Goal: Task Accomplishment & Management: Manage account settings

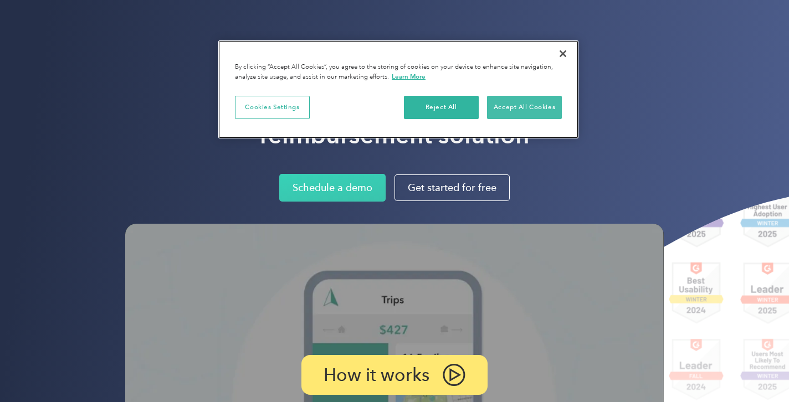
click at [511, 103] on button "Accept All Cookies" at bounding box center [524, 107] width 75 height 23
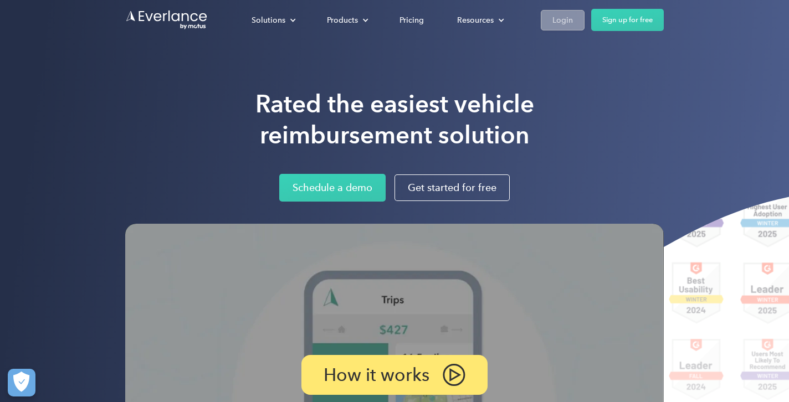
click at [567, 23] on div "Login" at bounding box center [562, 20] width 20 height 14
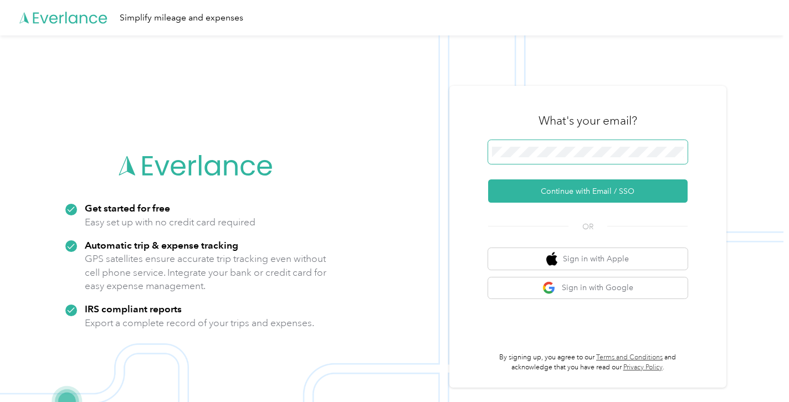
click at [575, 161] on span at bounding box center [587, 152] width 199 height 24
click at [591, 191] on button "Continue with Email / SSO" at bounding box center [587, 190] width 199 height 23
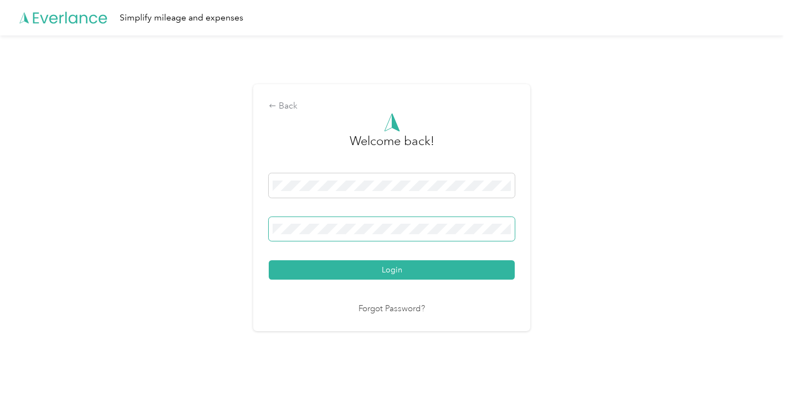
click at [394, 270] on button "Login" at bounding box center [392, 269] width 246 height 19
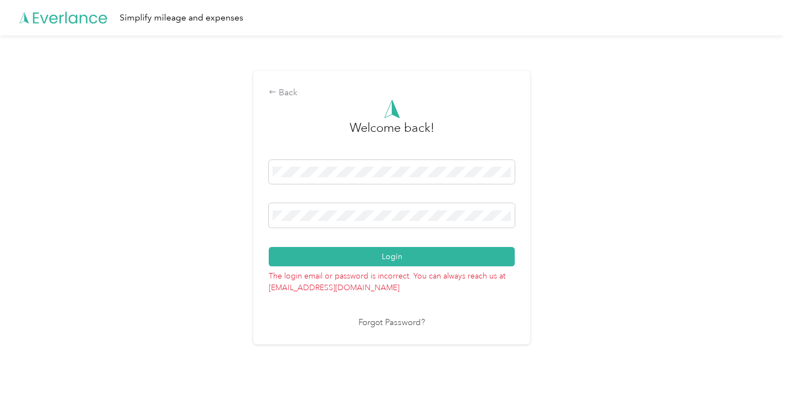
click at [80, 22] on icon at bounding box center [70, 18] width 74 height 12
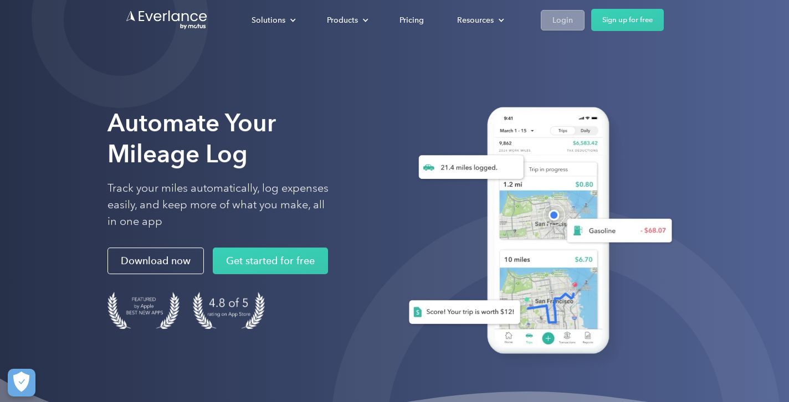
click at [568, 22] on div "Login" at bounding box center [562, 20] width 20 height 14
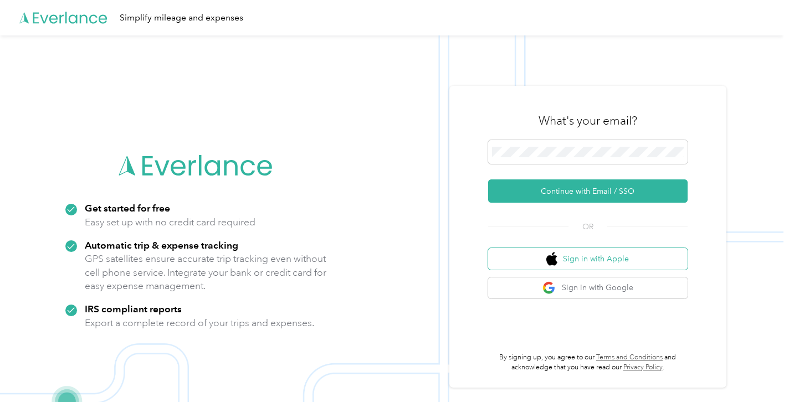
click at [557, 259] on img "button" at bounding box center [551, 259] width 11 height 14
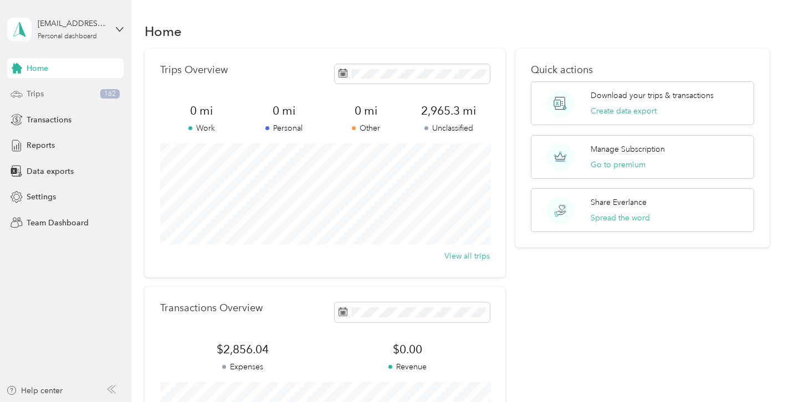
click at [89, 98] on div "Trips 162" at bounding box center [65, 94] width 116 height 20
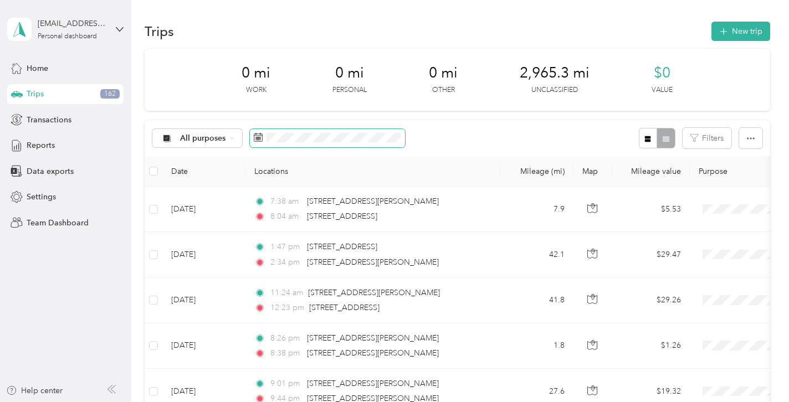
click at [264, 140] on span at bounding box center [327, 138] width 155 height 19
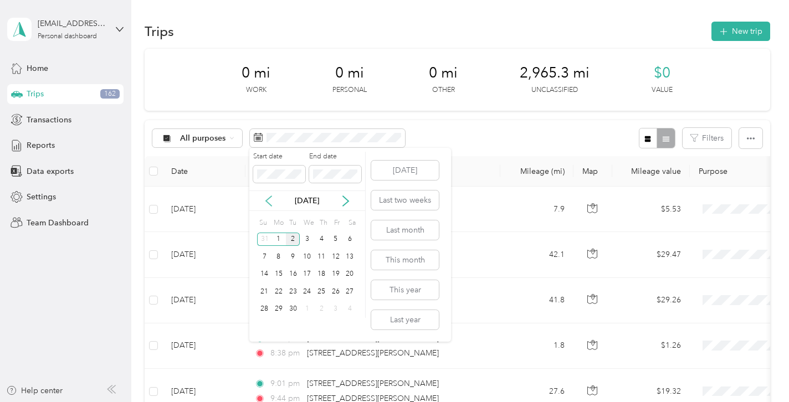
click at [263, 203] on icon at bounding box center [268, 201] width 11 height 11
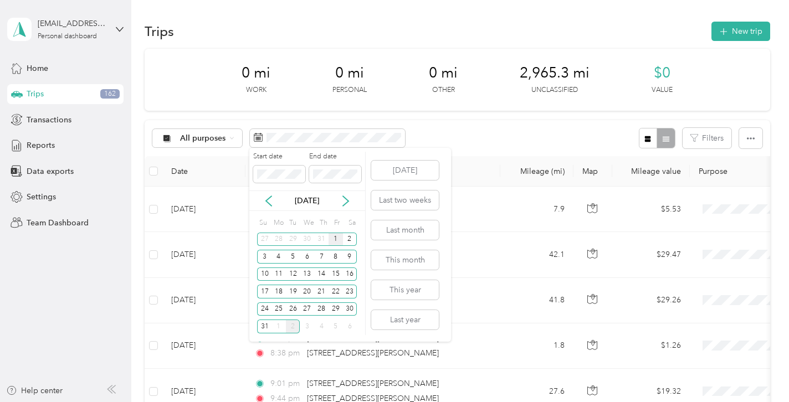
click at [333, 240] on div "1" at bounding box center [335, 240] width 14 height 14
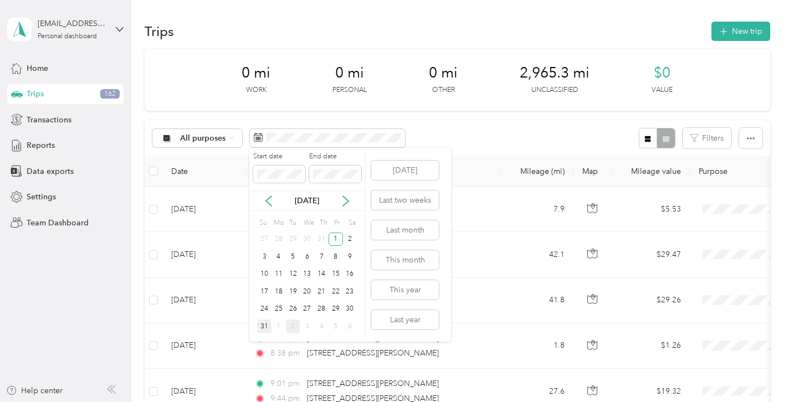
click at [263, 324] on div "31" at bounding box center [264, 327] width 14 height 14
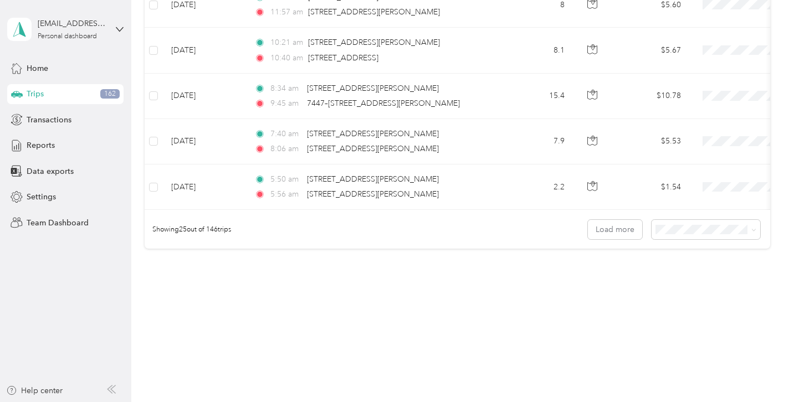
click at [676, 289] on div "100 per load" at bounding box center [708, 287] width 93 height 12
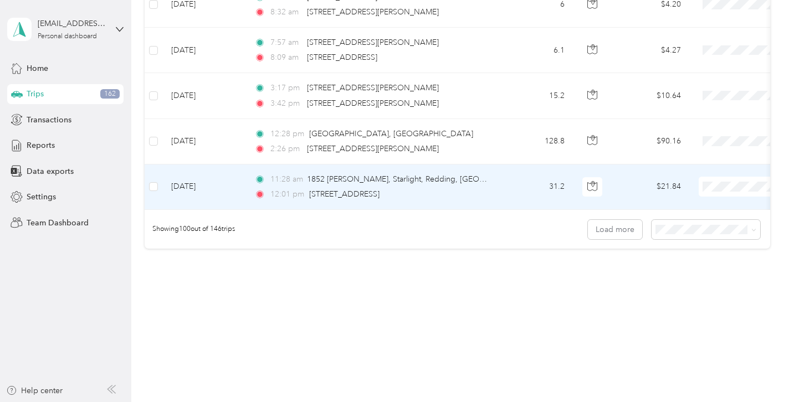
scroll to position [4534, 0]
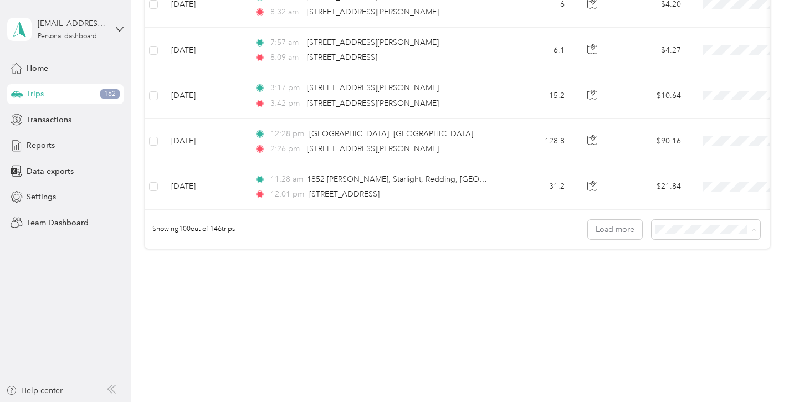
click at [611, 231] on button "Load more" at bounding box center [615, 229] width 54 height 19
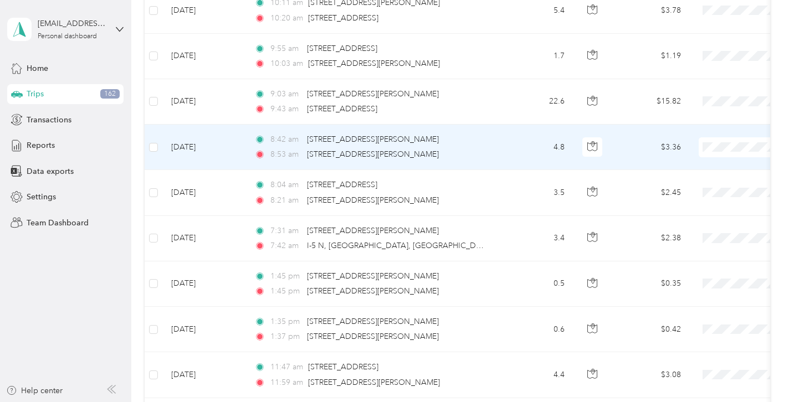
scroll to position [5714, 0]
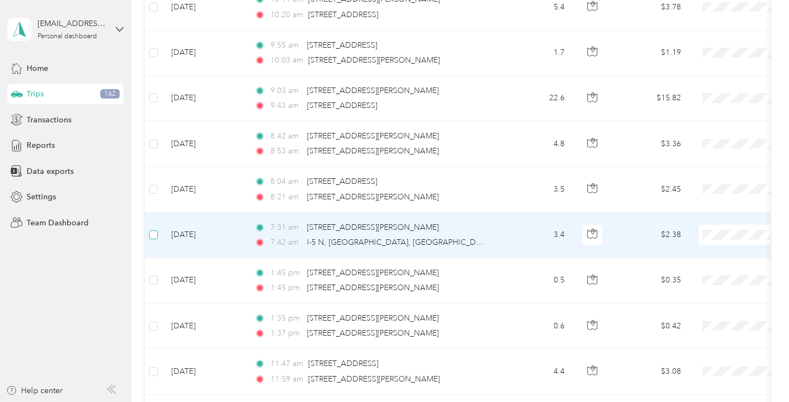
click at [154, 229] on label at bounding box center [153, 235] width 9 height 12
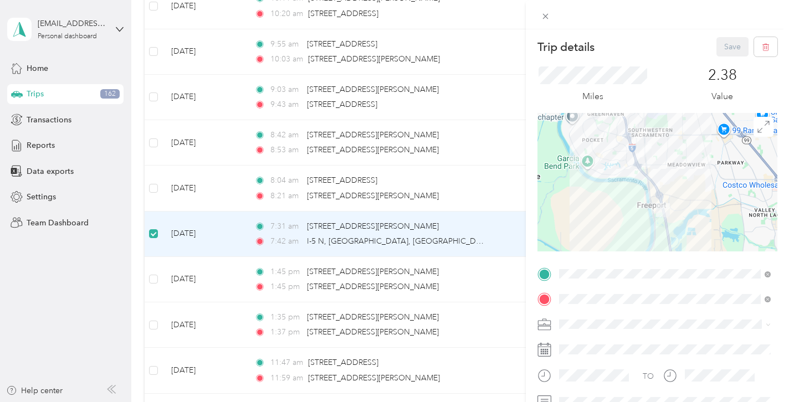
click at [157, 181] on div "Trip details Save This trip cannot be edited because it is either under review,…" at bounding box center [394, 201] width 789 height 402
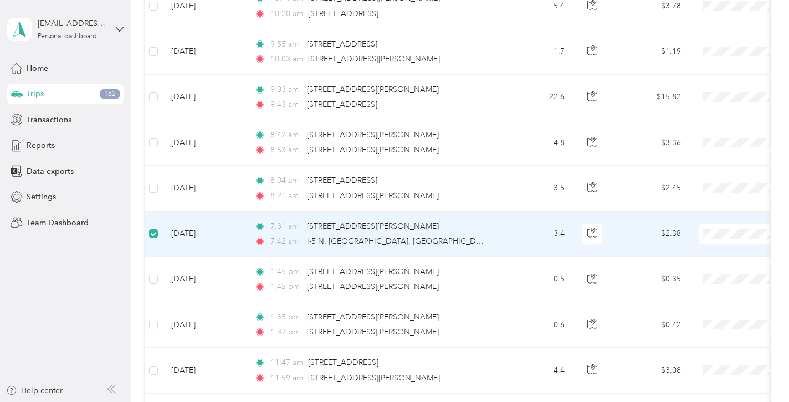
click at [155, 402] on div "Trip details Save This trip cannot be edited because it is either under review,…" at bounding box center [391, 402] width 783 height 0
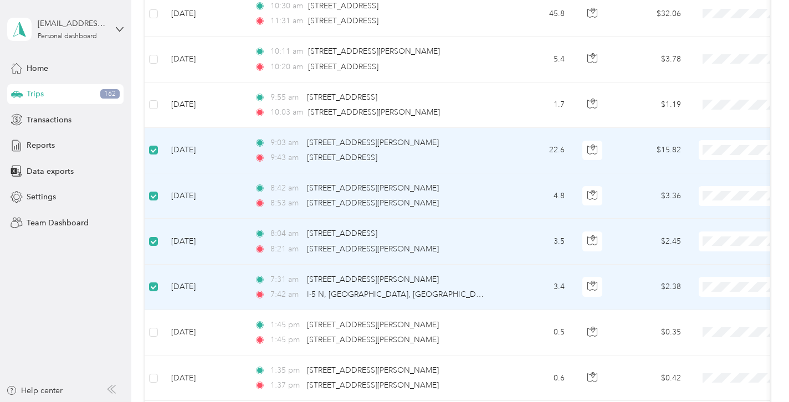
scroll to position [5660, 0]
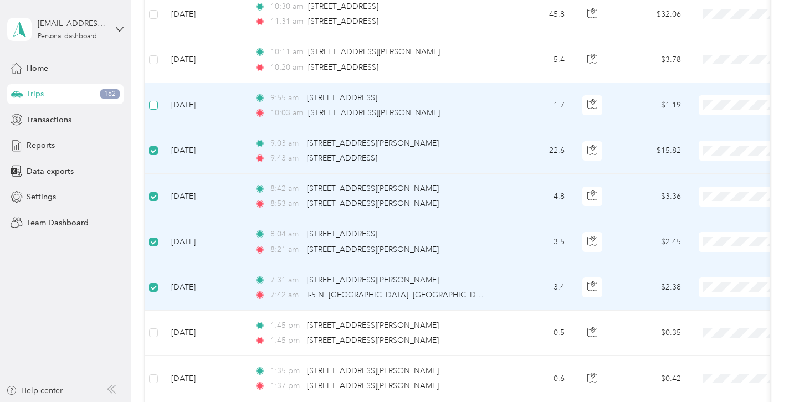
click at [154, 107] on span at bounding box center [153, 105] width 9 height 9
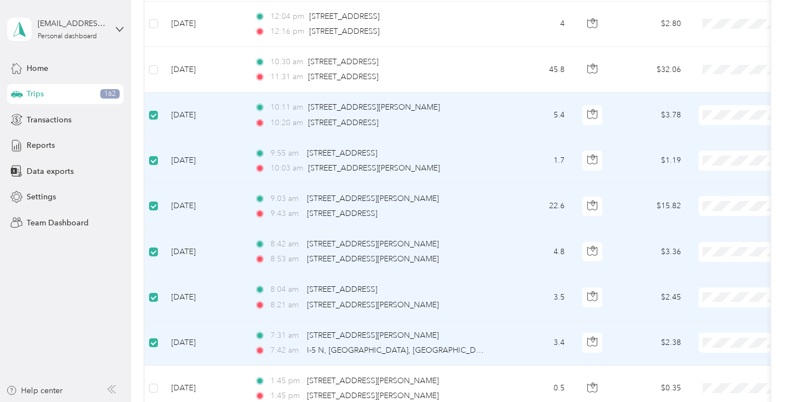
scroll to position [5591, 0]
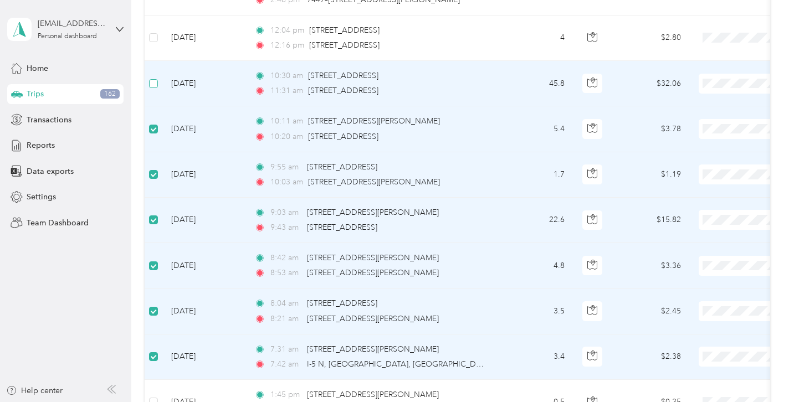
click at [151, 86] on span at bounding box center [153, 83] width 9 height 9
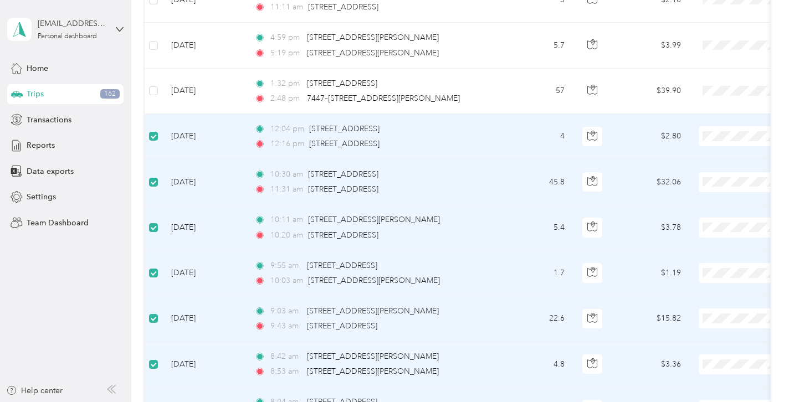
scroll to position [5490, 0]
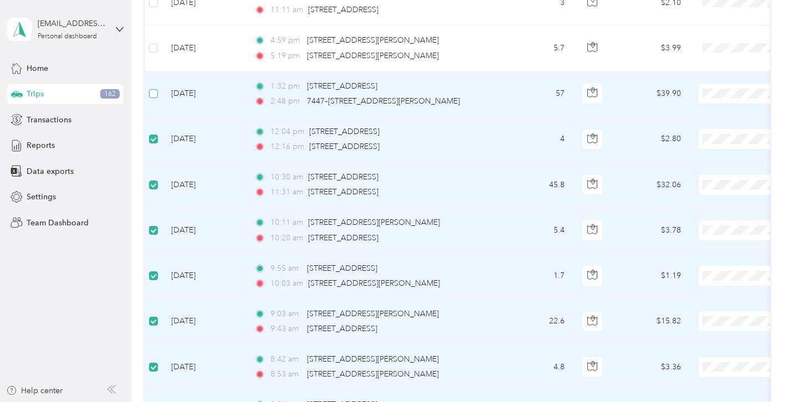
click at [155, 97] on span at bounding box center [153, 93] width 9 height 9
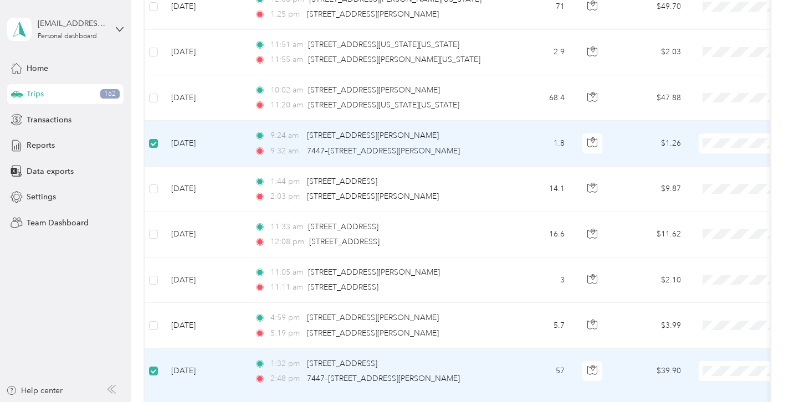
scroll to position [5212, 0]
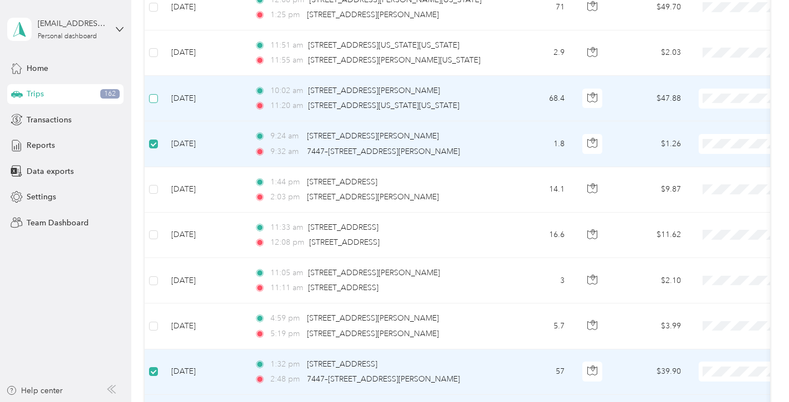
click at [155, 101] on span at bounding box center [153, 98] width 9 height 9
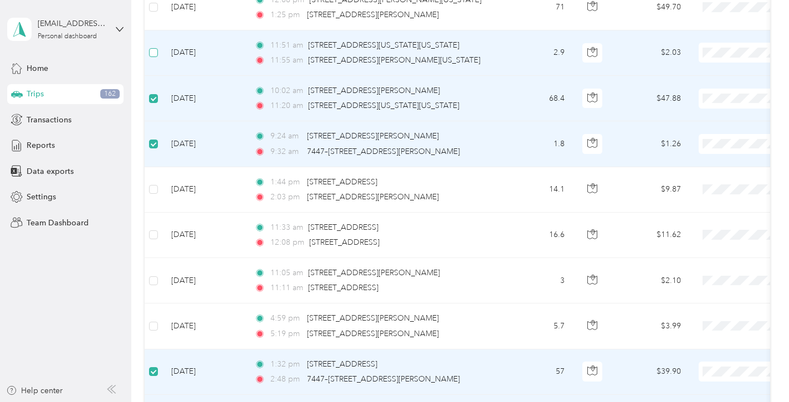
click at [157, 52] on span at bounding box center [153, 52] width 9 height 9
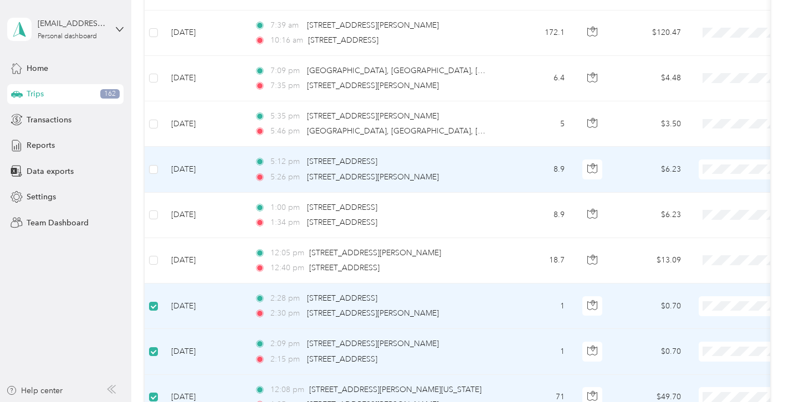
scroll to position [4808, 0]
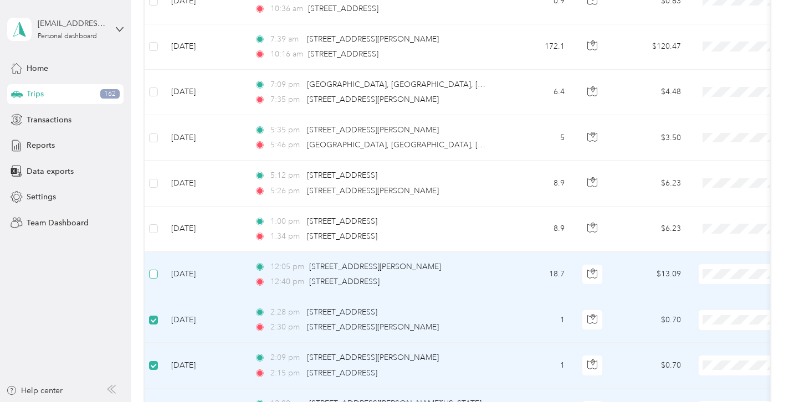
click at [151, 269] on label at bounding box center [153, 274] width 9 height 12
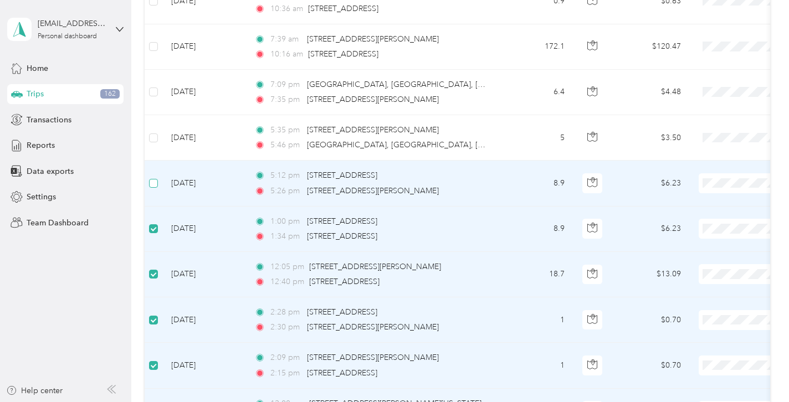
click at [157, 184] on span at bounding box center [153, 183] width 9 height 9
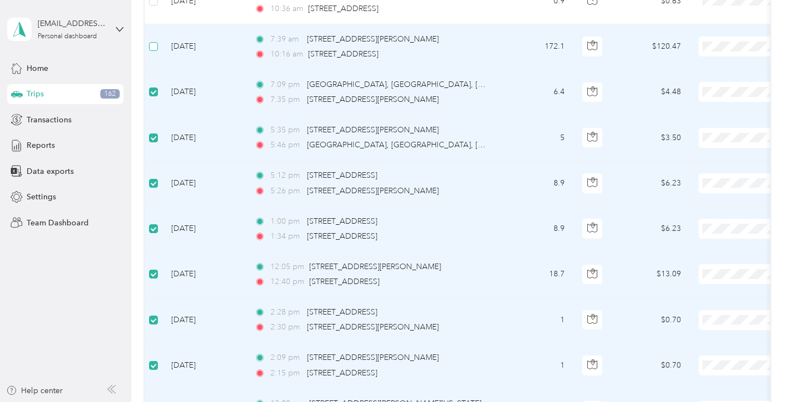
click at [157, 50] on label at bounding box center [153, 46] width 9 height 12
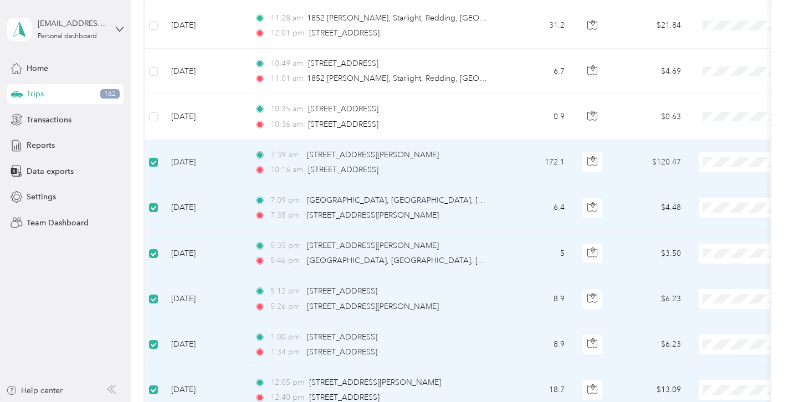
scroll to position [4682, 0]
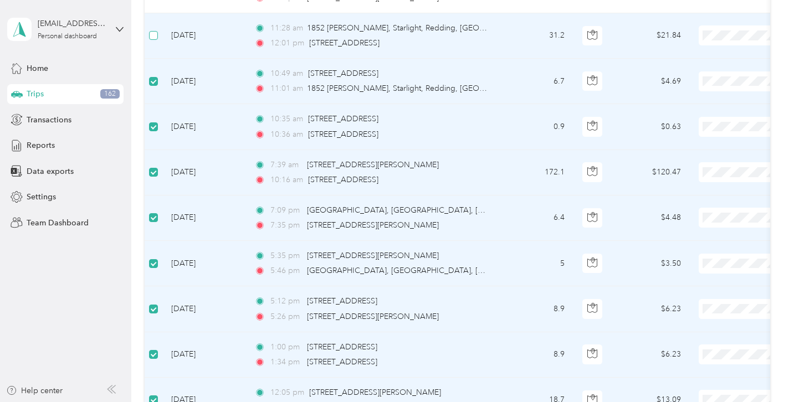
click at [157, 37] on span at bounding box center [153, 35] width 9 height 9
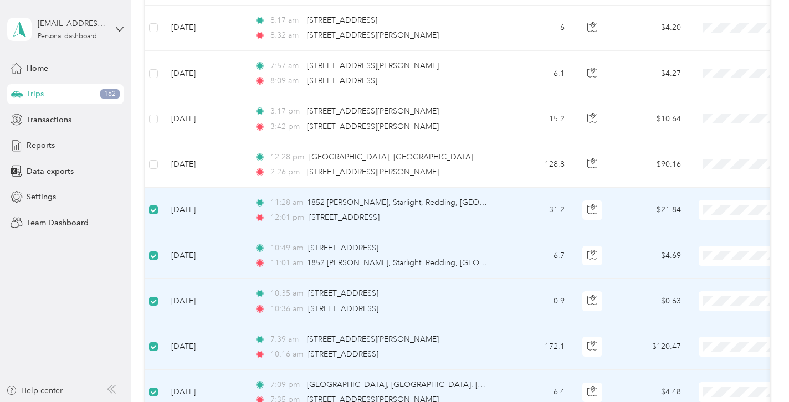
scroll to position [4500, 0]
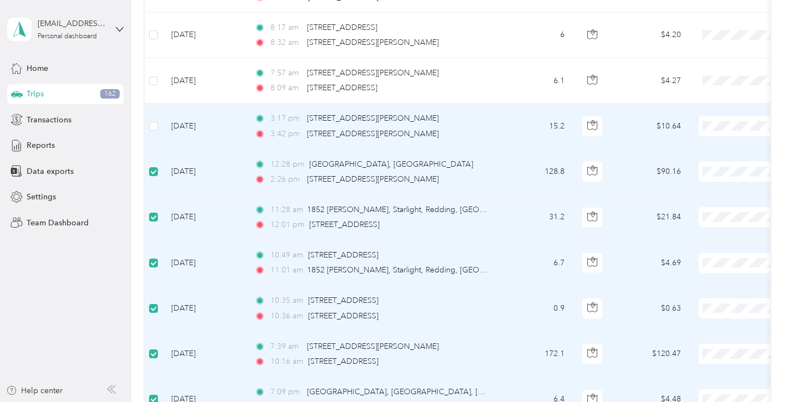
click at [152, 132] on td at bounding box center [154, 126] width 18 height 45
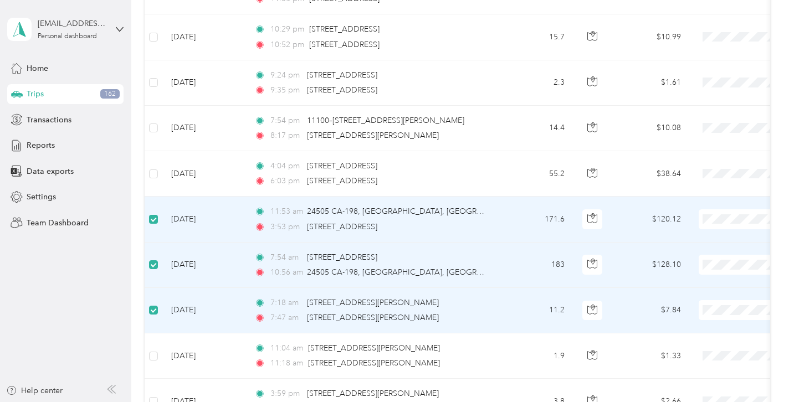
scroll to position [3490, 0]
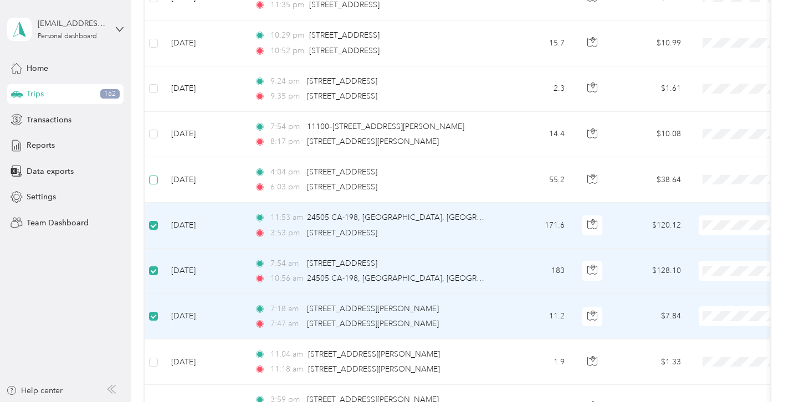
click at [152, 184] on label at bounding box center [153, 180] width 9 height 12
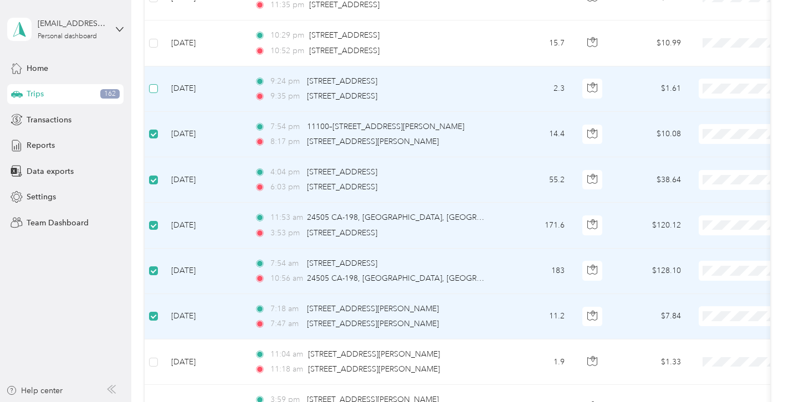
click at [152, 94] on label at bounding box center [153, 89] width 9 height 12
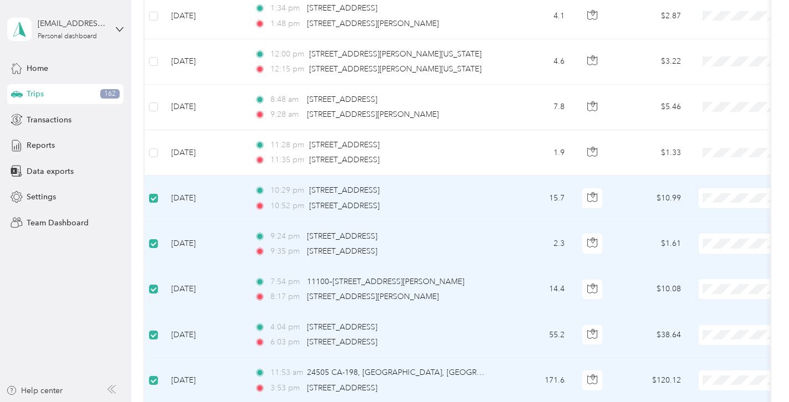
scroll to position [3316, 0]
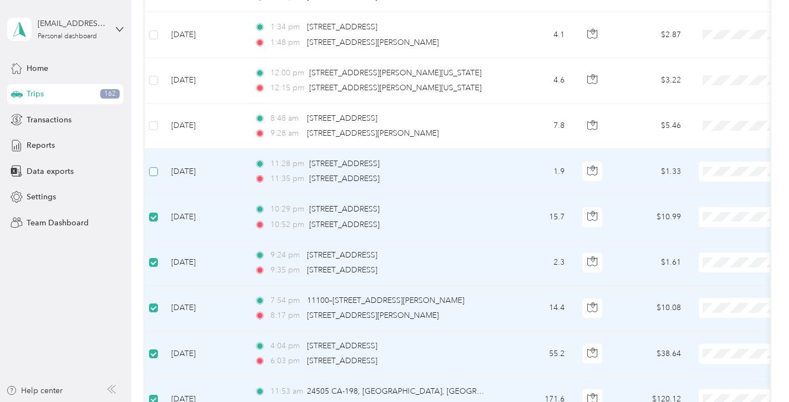
click at [156, 167] on span at bounding box center [153, 171] width 9 height 9
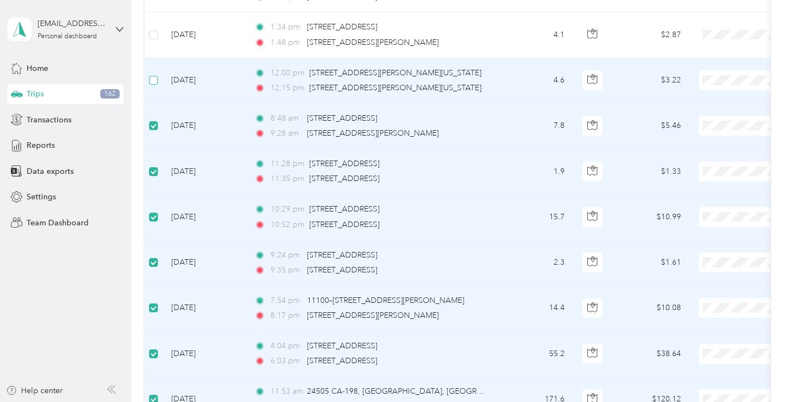
click at [153, 84] on span at bounding box center [153, 80] width 9 height 9
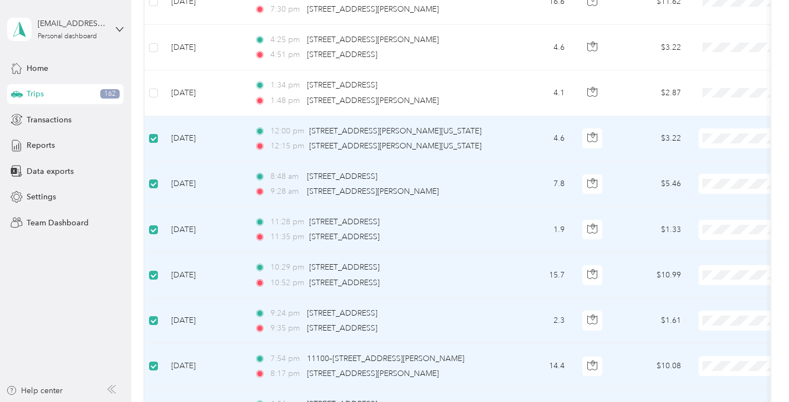
scroll to position [3208, 0]
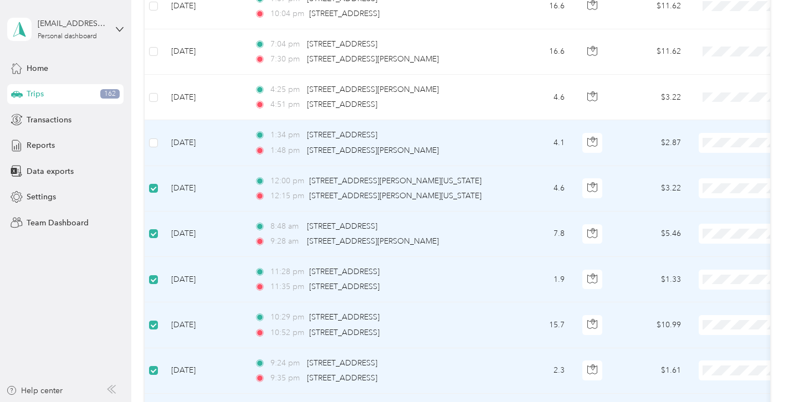
click at [156, 135] on td at bounding box center [154, 142] width 18 height 45
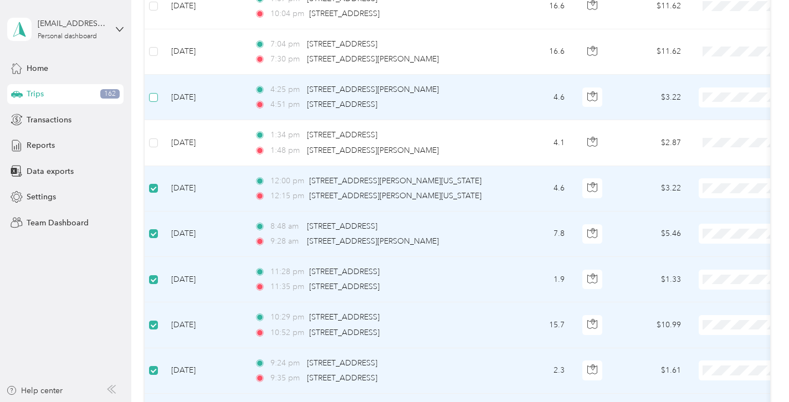
click at [156, 102] on label at bounding box center [153, 97] width 9 height 12
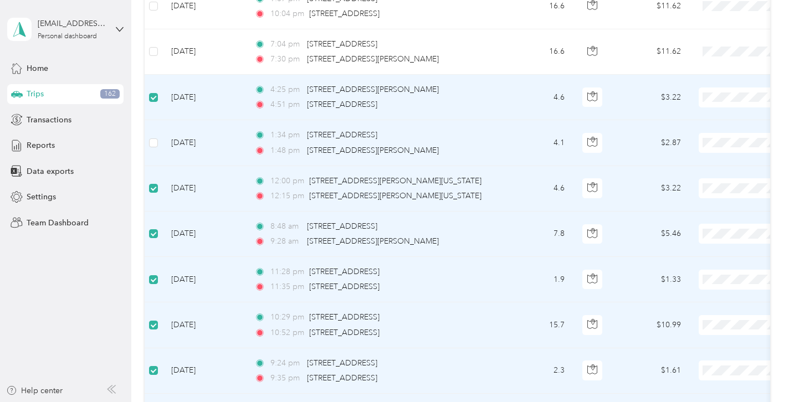
click at [158, 142] on td at bounding box center [154, 142] width 18 height 45
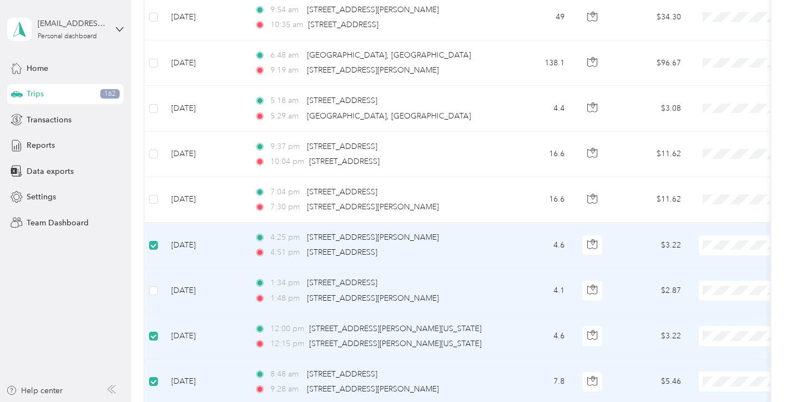
scroll to position [3043, 0]
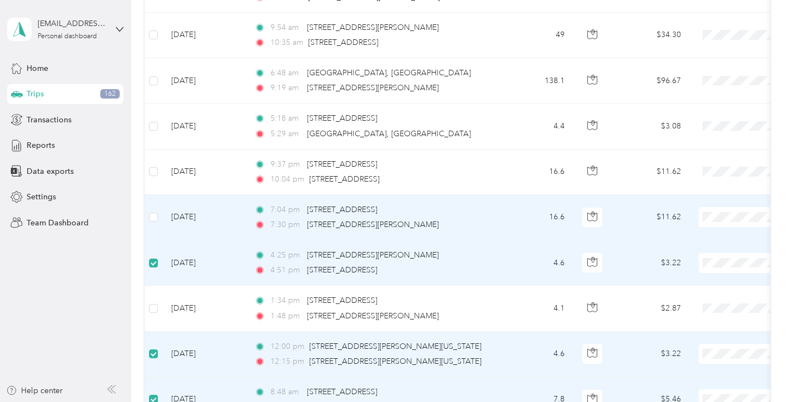
click at [148, 217] on td at bounding box center [154, 217] width 18 height 45
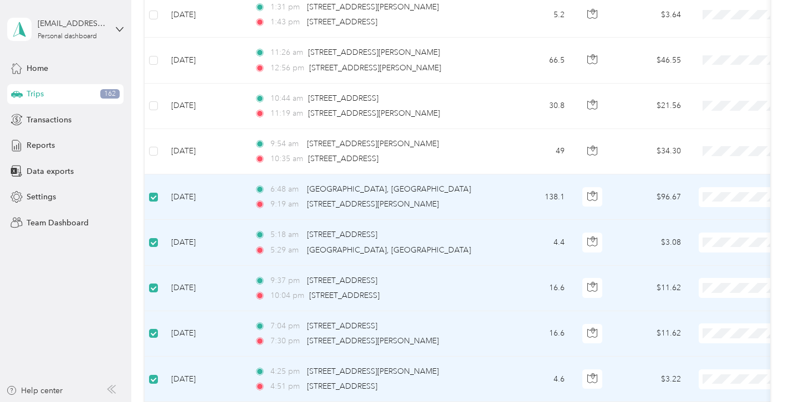
scroll to position [2924, 0]
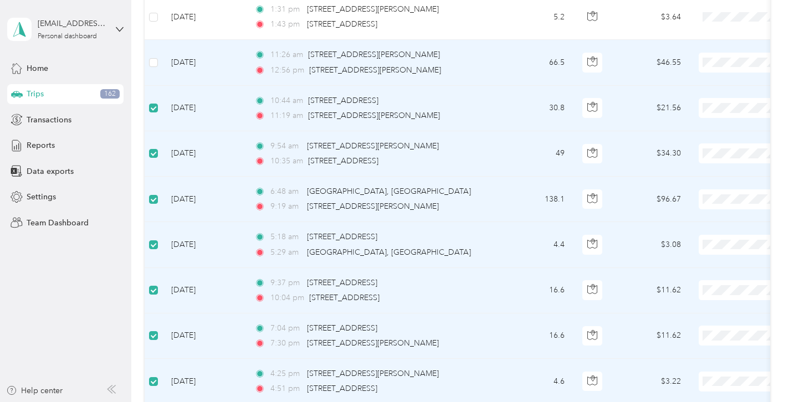
click at [154, 54] on td at bounding box center [154, 62] width 18 height 45
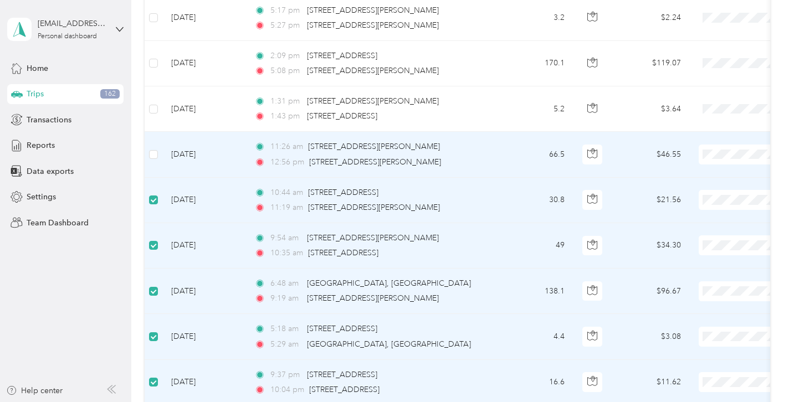
scroll to position [2808, 0]
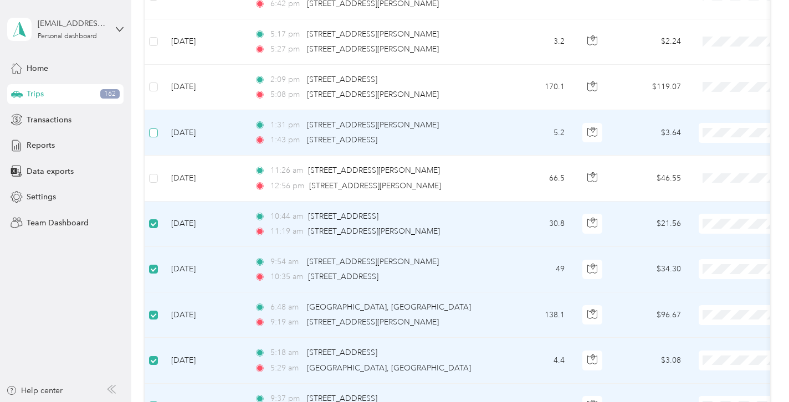
click at [154, 138] on label at bounding box center [153, 133] width 9 height 12
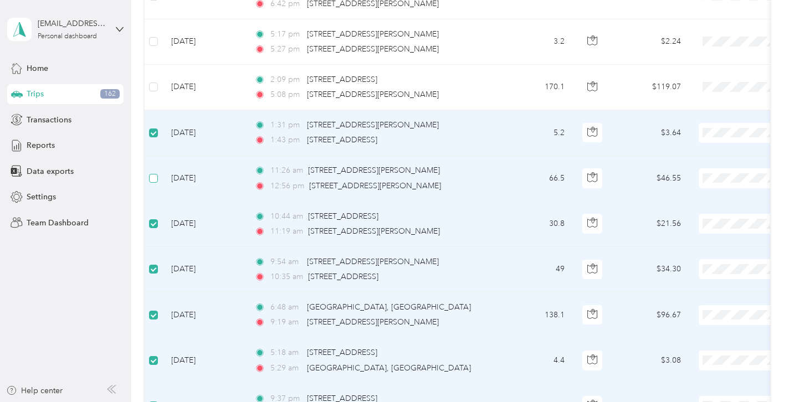
click at [155, 183] on label at bounding box center [153, 178] width 9 height 12
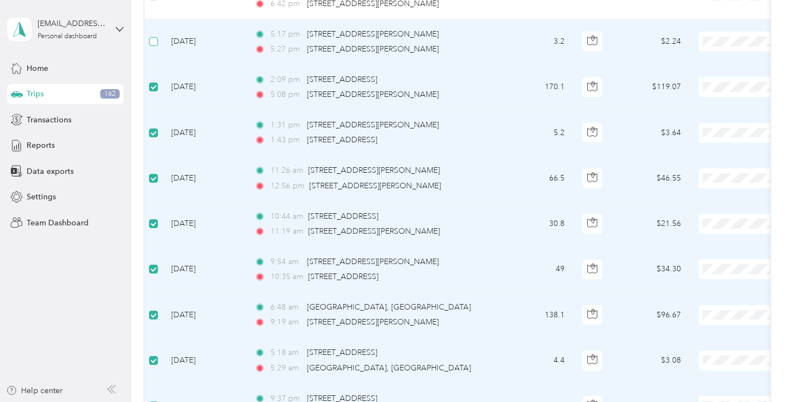
click at [157, 42] on span at bounding box center [153, 41] width 9 height 9
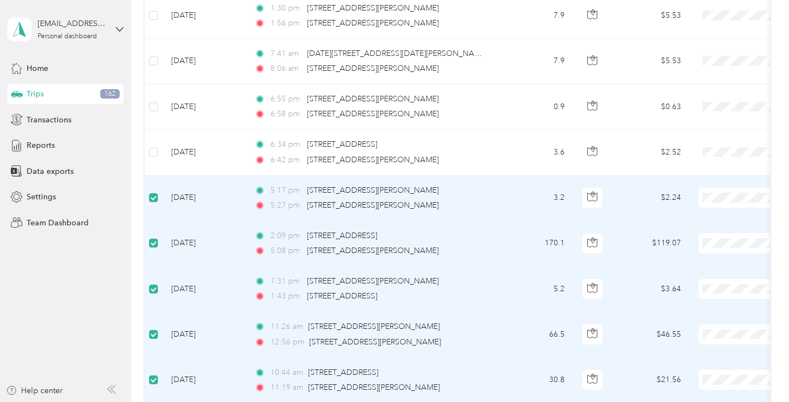
scroll to position [2624, 0]
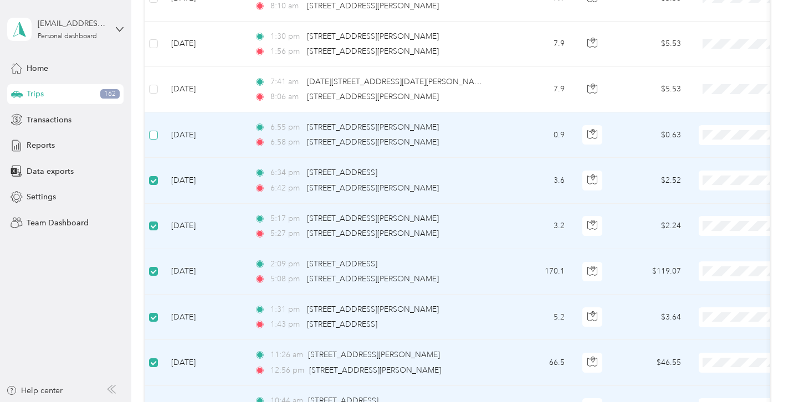
click at [152, 139] on label at bounding box center [153, 135] width 9 height 12
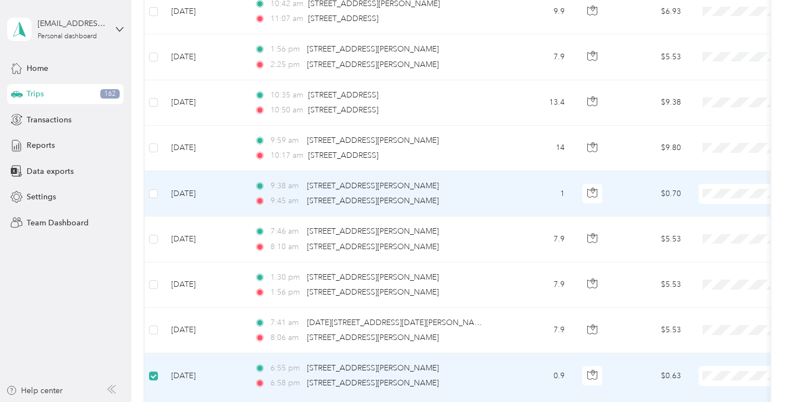
scroll to position [2381, 0]
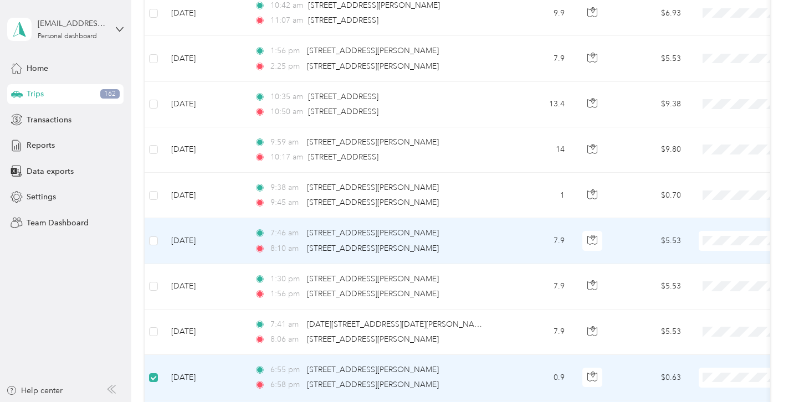
click at [158, 239] on td at bounding box center [154, 240] width 18 height 45
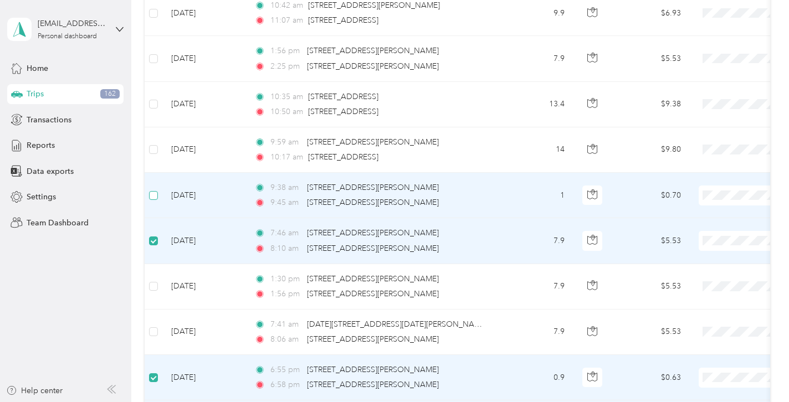
click at [155, 199] on span at bounding box center [153, 195] width 9 height 9
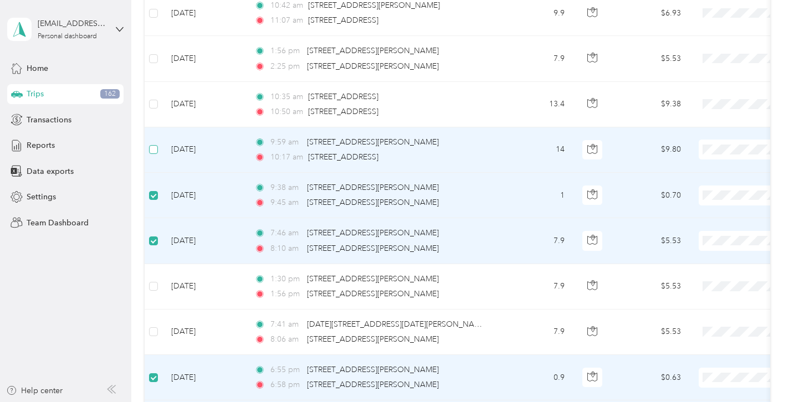
click at [155, 153] on span at bounding box center [153, 149] width 9 height 9
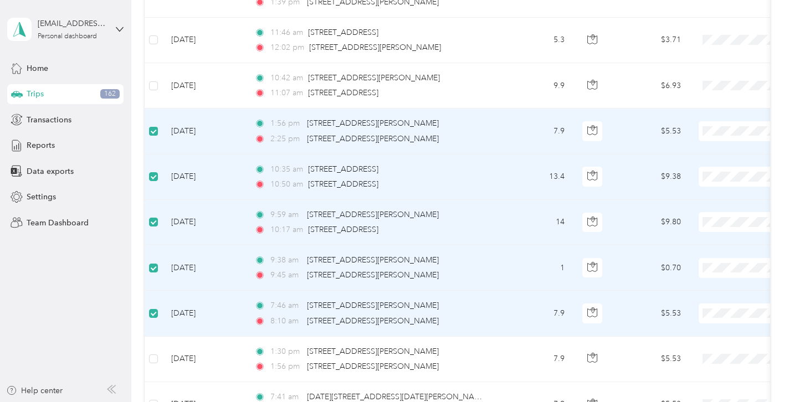
scroll to position [2303, 0]
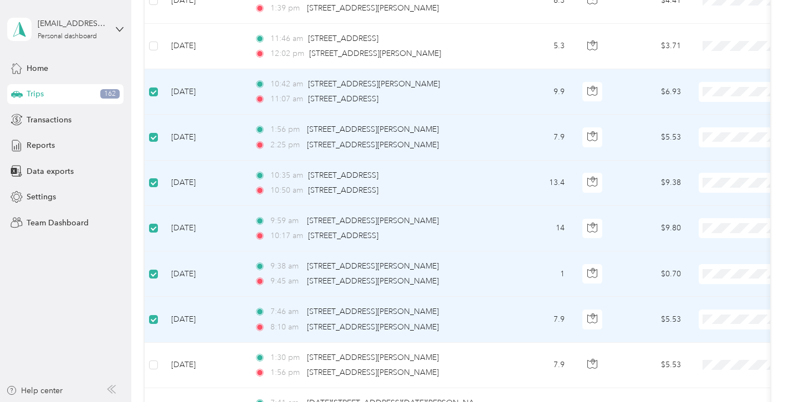
click at [153, 99] on td at bounding box center [154, 91] width 18 height 45
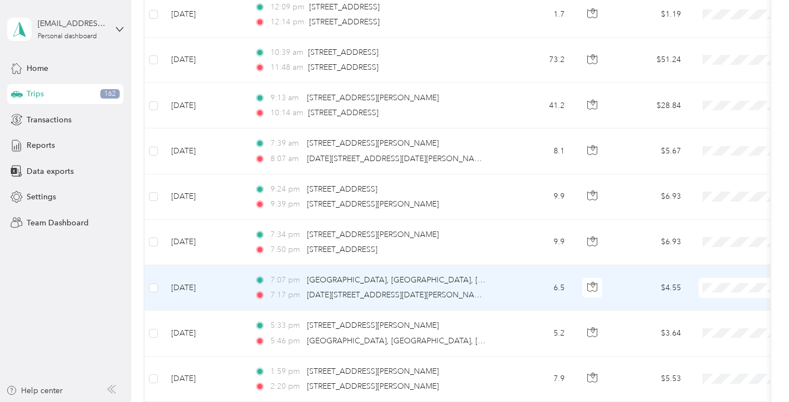
scroll to position [1560, 0]
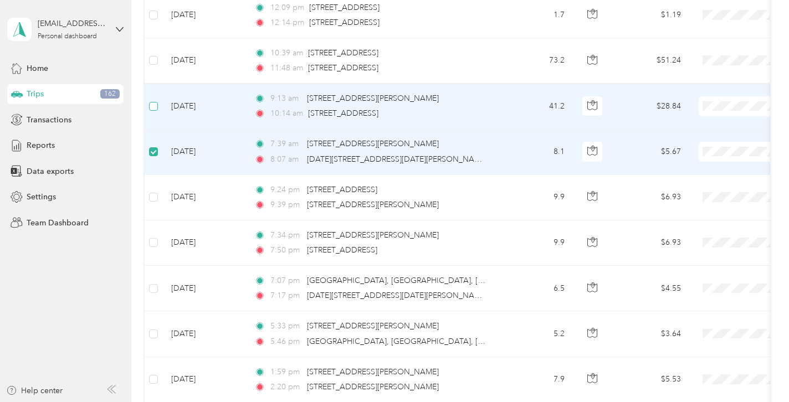
click at [153, 110] on span at bounding box center [153, 106] width 9 height 9
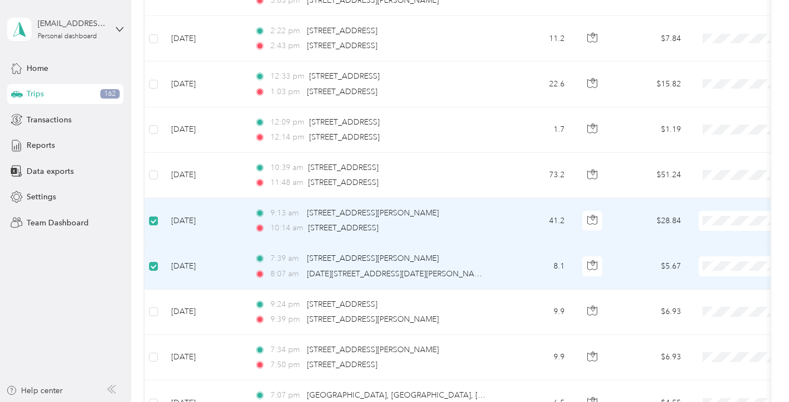
scroll to position [1412, 0]
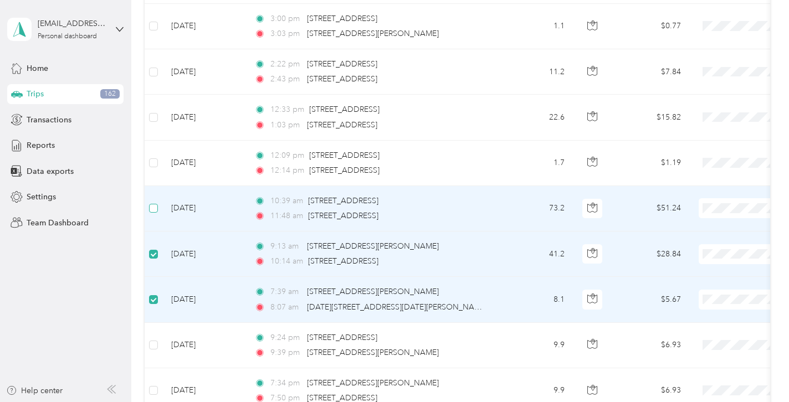
click at [156, 207] on span at bounding box center [153, 208] width 9 height 9
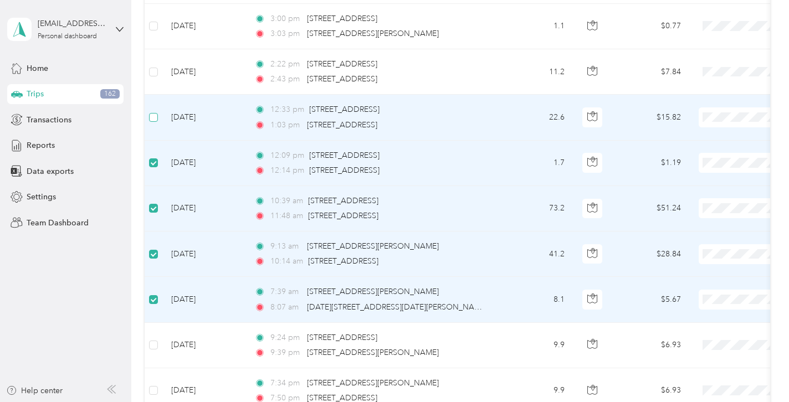
click at [156, 114] on span at bounding box center [153, 117] width 9 height 9
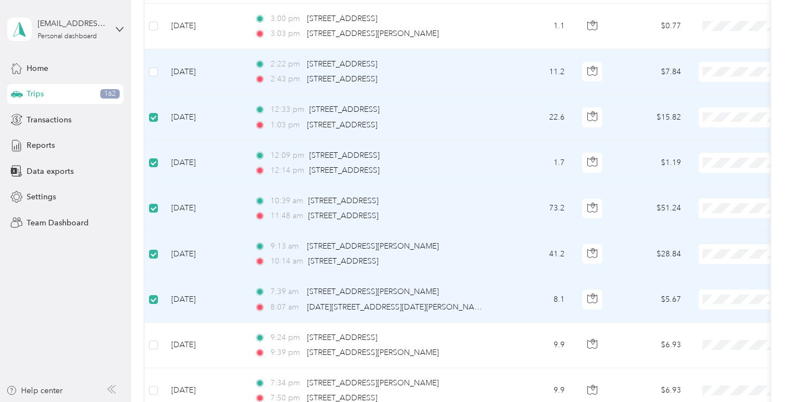
click at [156, 80] on td at bounding box center [154, 71] width 18 height 45
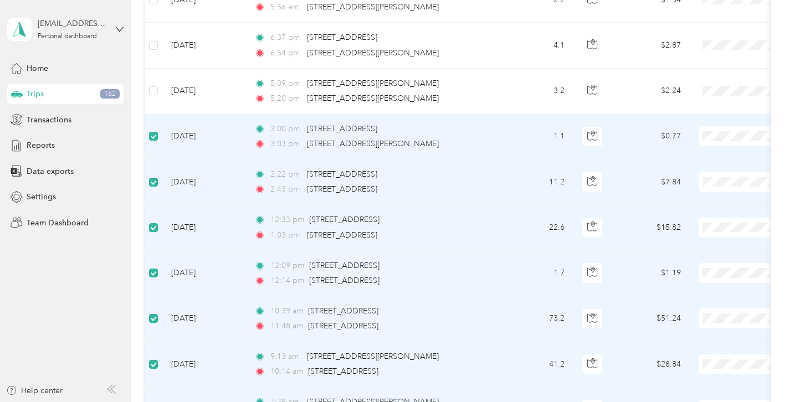
scroll to position [1297, 0]
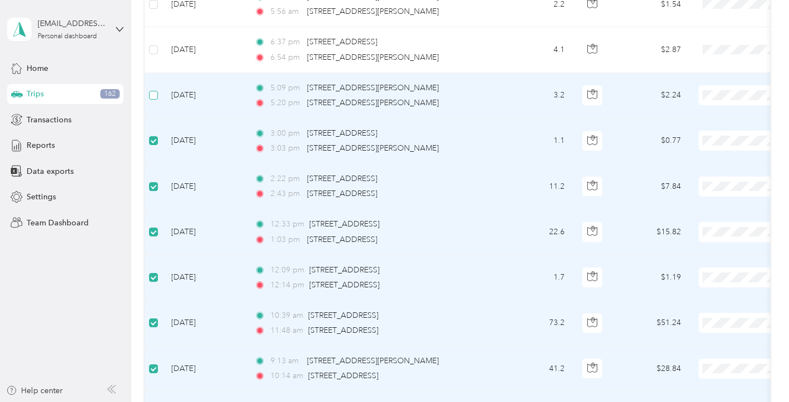
click at [156, 90] on label at bounding box center [153, 95] width 9 height 12
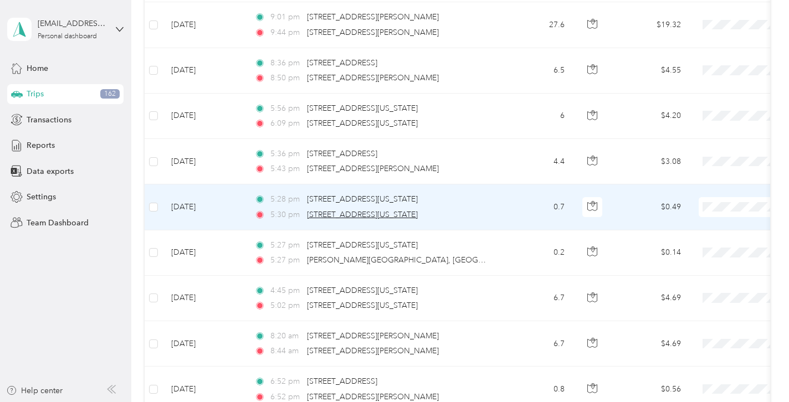
scroll to position [40, 0]
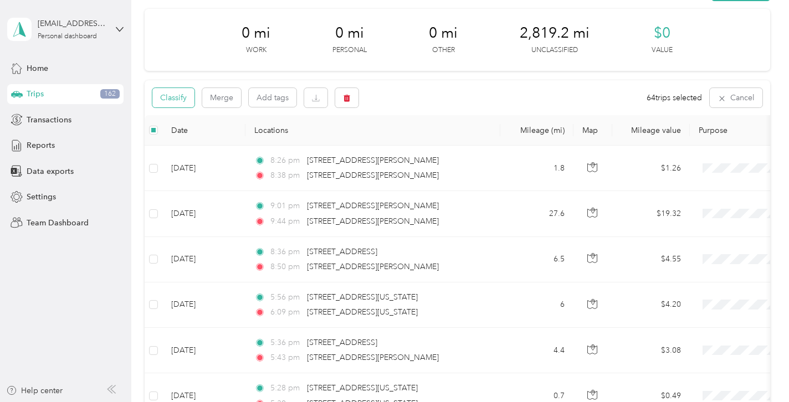
click at [180, 100] on button "Classify" at bounding box center [173, 97] width 42 height 19
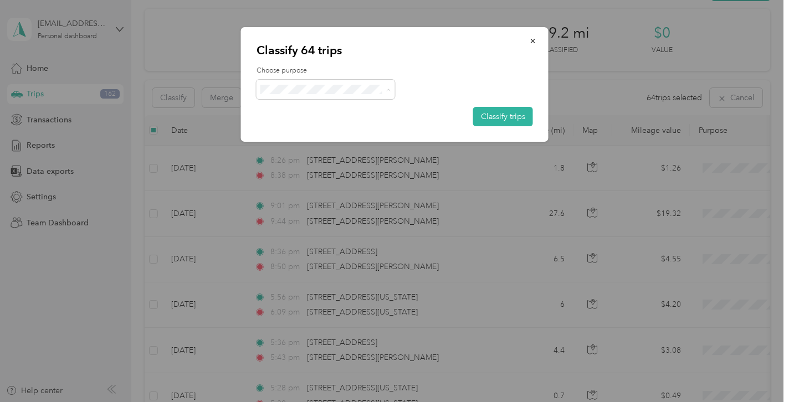
click at [329, 107] on span "Work" at bounding box center [335, 110] width 103 height 12
click at [491, 119] on button "Classify trips" at bounding box center [503, 116] width 60 height 19
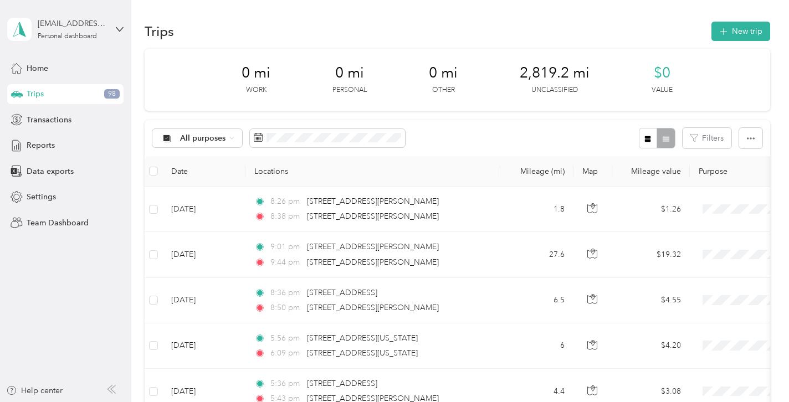
scroll to position [0, 0]
click at [88, 142] on div "Reports" at bounding box center [65, 146] width 116 height 20
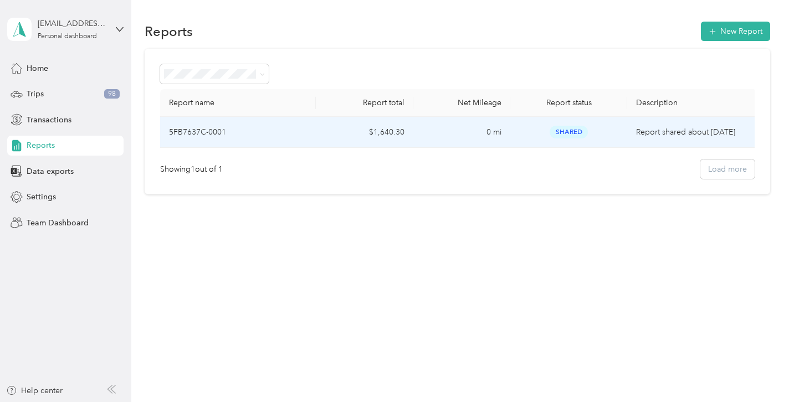
click at [209, 138] on p "5FB7637C-0001" at bounding box center [197, 132] width 57 height 12
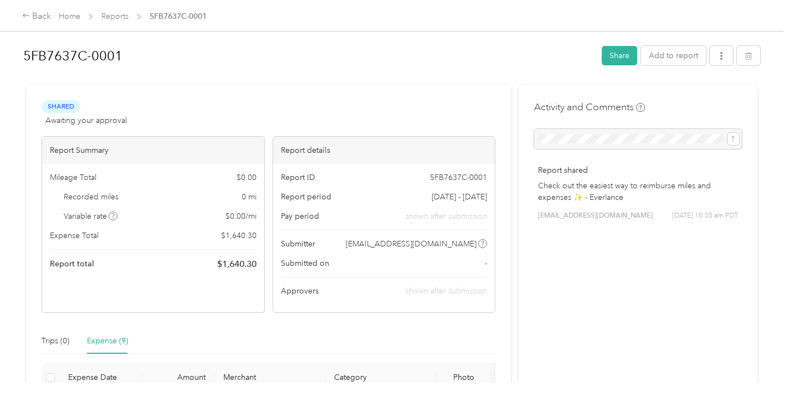
click at [57, 16] on div "Back Home Reports 5FB7637C-0001" at bounding box center [114, 16] width 184 height 13
click at [64, 16] on link "Home" at bounding box center [70, 16] width 22 height 9
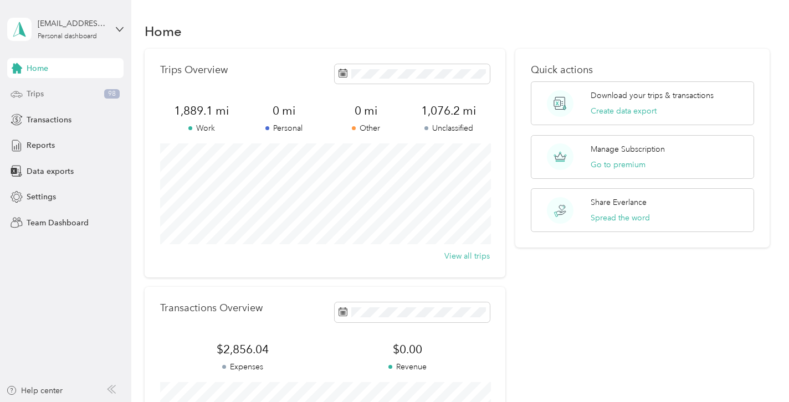
click at [59, 93] on div "Trips 98" at bounding box center [65, 94] width 116 height 20
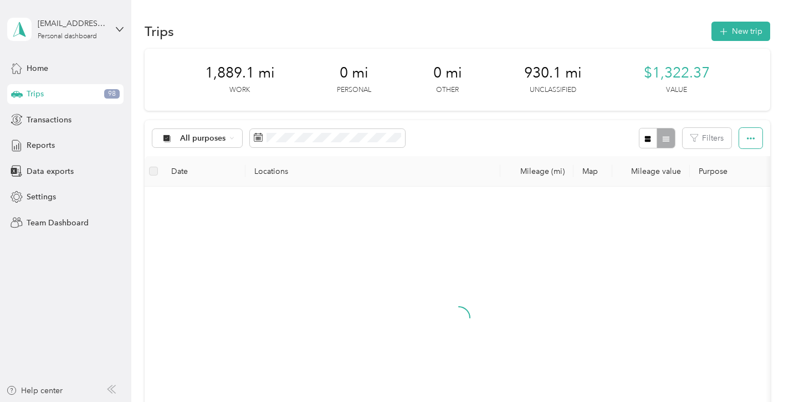
click at [754, 135] on icon "button" at bounding box center [751, 139] width 8 height 8
click at [724, 136] on button "Filters" at bounding box center [706, 138] width 49 height 20
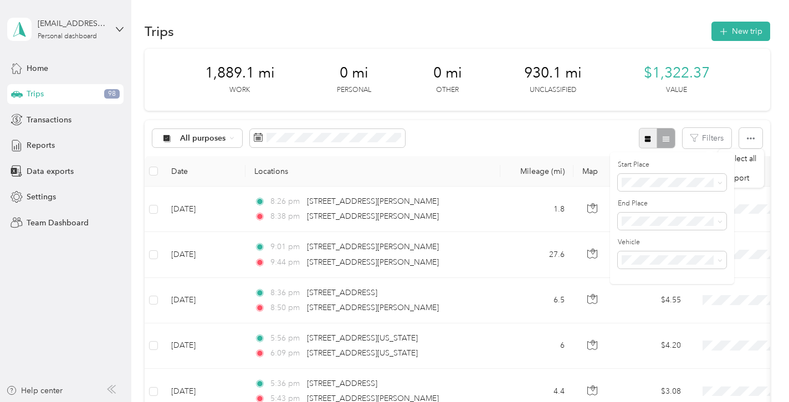
click at [654, 145] on button "button" at bounding box center [648, 138] width 19 height 20
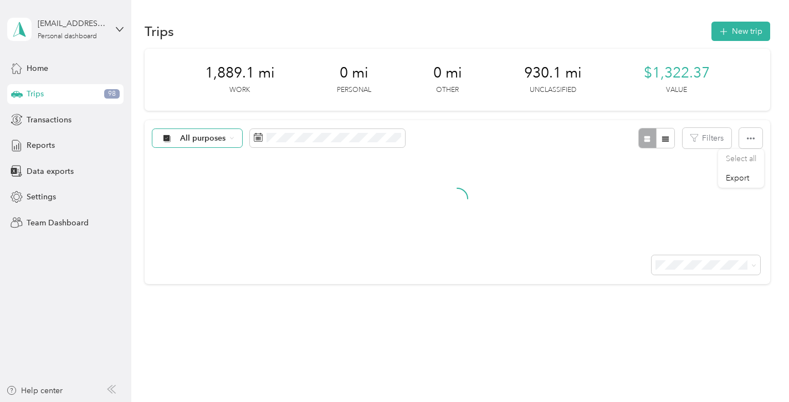
click at [215, 142] on div "All purposes" at bounding box center [197, 138] width 90 height 19
click at [209, 193] on span "Work" at bounding box center [207, 197] width 54 height 12
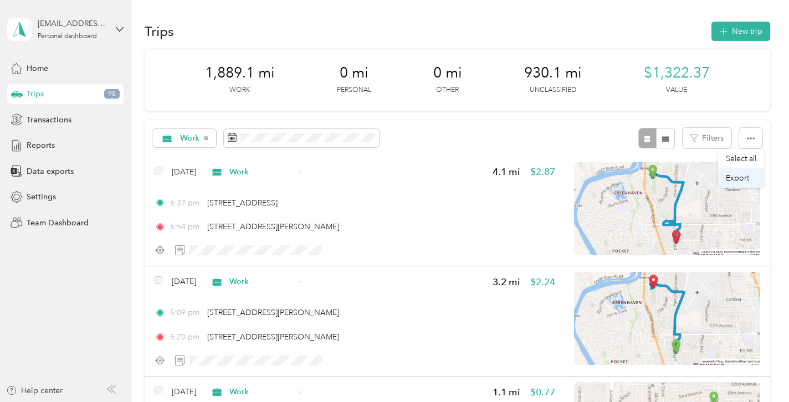
click at [742, 178] on span "Export" at bounding box center [737, 177] width 23 height 9
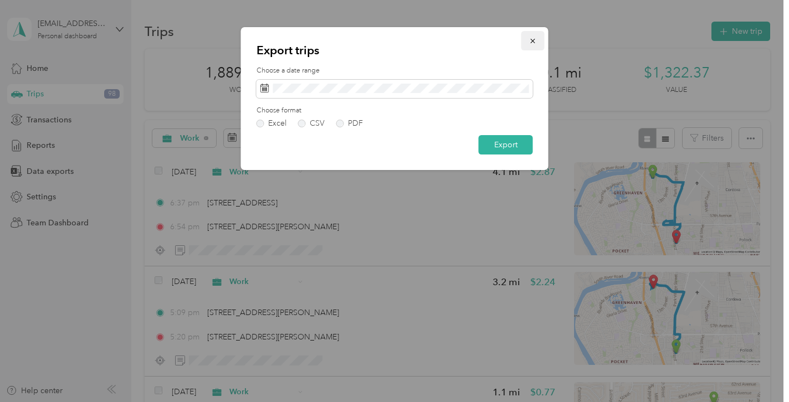
click at [531, 40] on icon "button" at bounding box center [533, 41] width 8 height 8
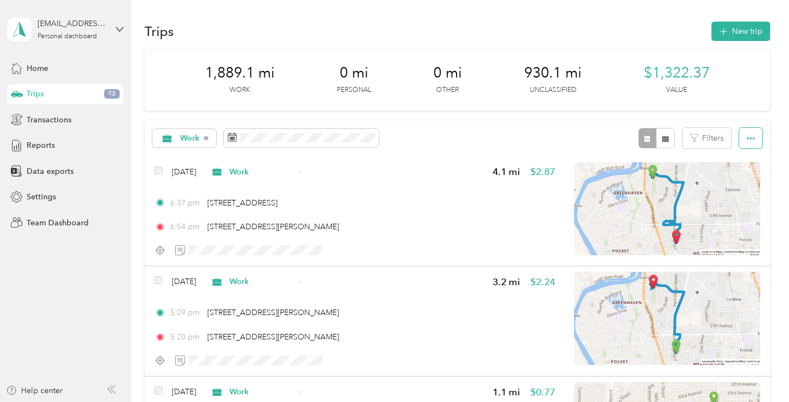
click at [757, 132] on button "button" at bounding box center [750, 138] width 23 height 20
click at [747, 177] on span "Export" at bounding box center [737, 177] width 23 height 9
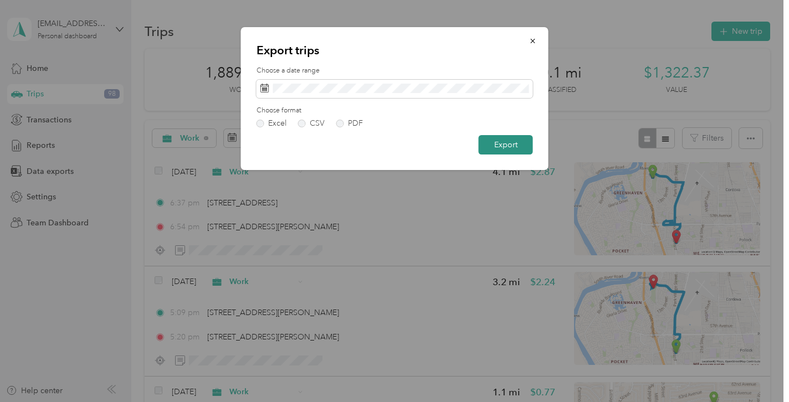
click at [496, 150] on button "Export" at bounding box center [506, 144] width 54 height 19
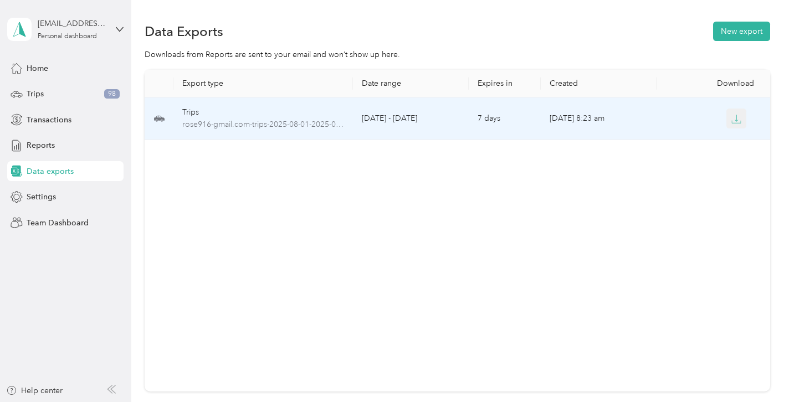
click at [735, 122] on icon "button" at bounding box center [736, 119] width 10 height 10
click at [338, 124] on span "rose916-gmail.com-trips-2025-08-01-2025-08-31.xlsx" at bounding box center [263, 125] width 162 height 12
click at [196, 123] on span "rose916-gmail.com-trips-2025-08-01-2025-08-31.xlsx" at bounding box center [263, 125] width 162 height 12
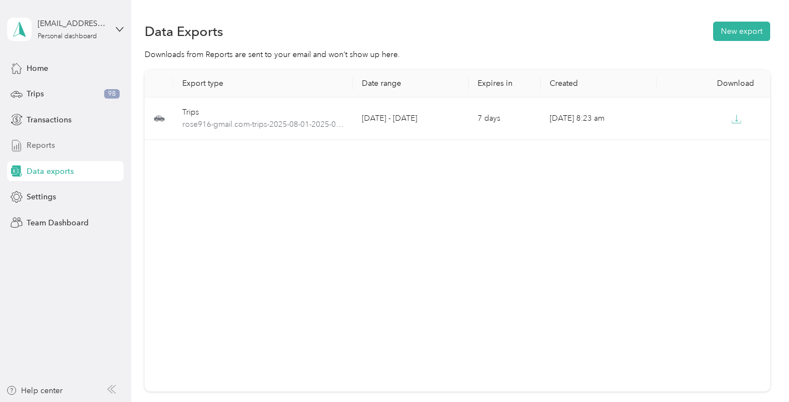
click at [88, 143] on div "Reports" at bounding box center [65, 146] width 116 height 20
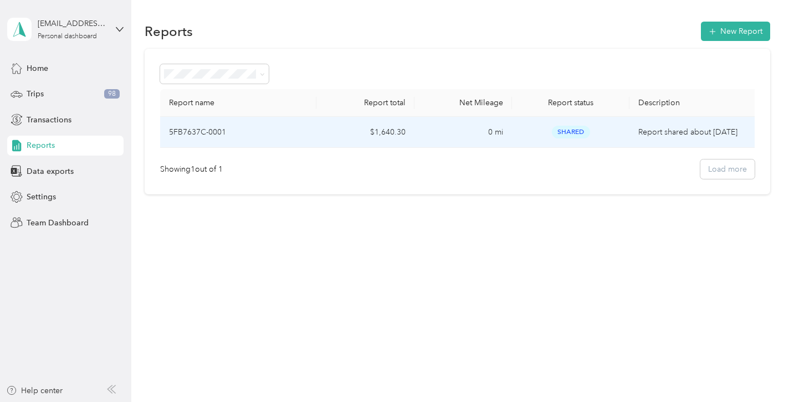
click at [251, 135] on div "5FB7637C-0001" at bounding box center [238, 132] width 138 height 12
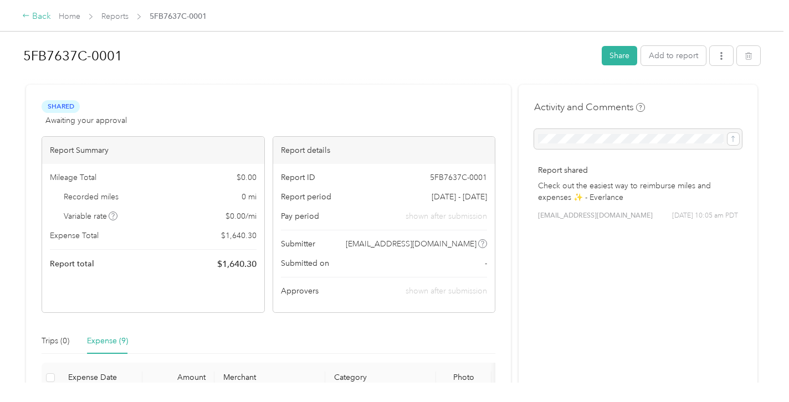
click at [41, 17] on div "Back" at bounding box center [36, 16] width 29 height 13
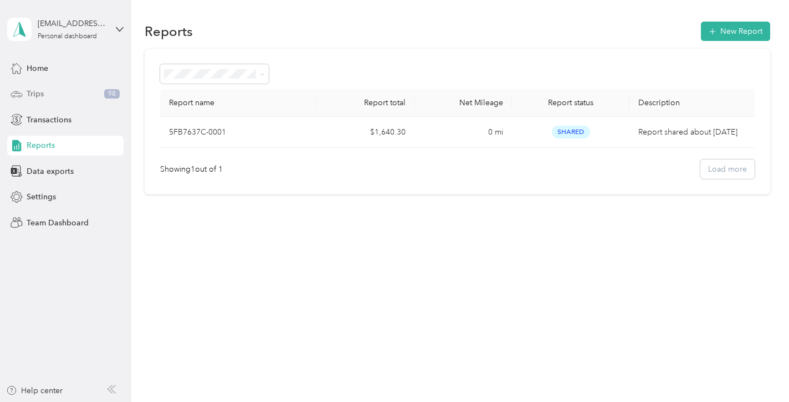
click at [76, 92] on div "Trips 98" at bounding box center [65, 94] width 116 height 20
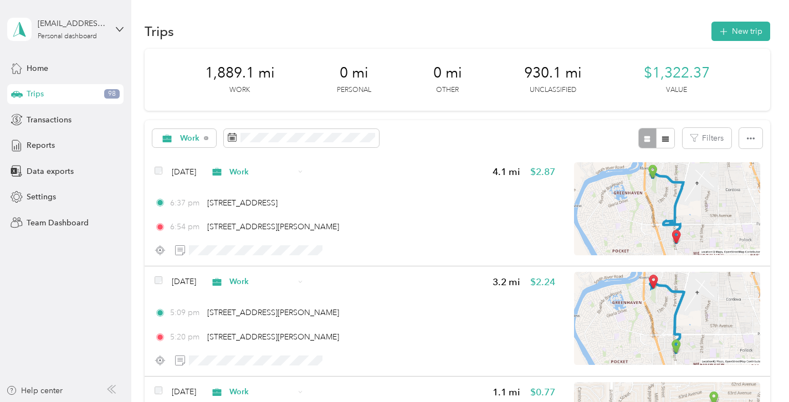
click at [766, 140] on div "Work Filters" at bounding box center [457, 138] width 625 height 36
click at [758, 140] on button "button" at bounding box center [750, 138] width 23 height 20
click at [735, 182] on span "Export" at bounding box center [737, 177] width 23 height 9
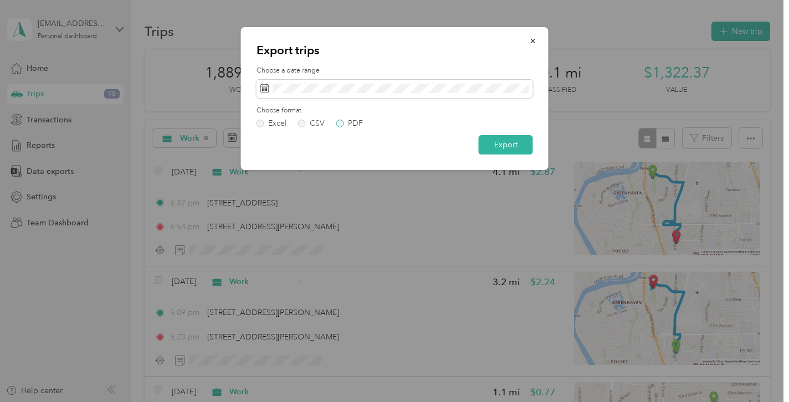
click at [346, 121] on label "PDF" at bounding box center [349, 124] width 27 height 8
click at [519, 145] on button "Export" at bounding box center [506, 144] width 54 height 19
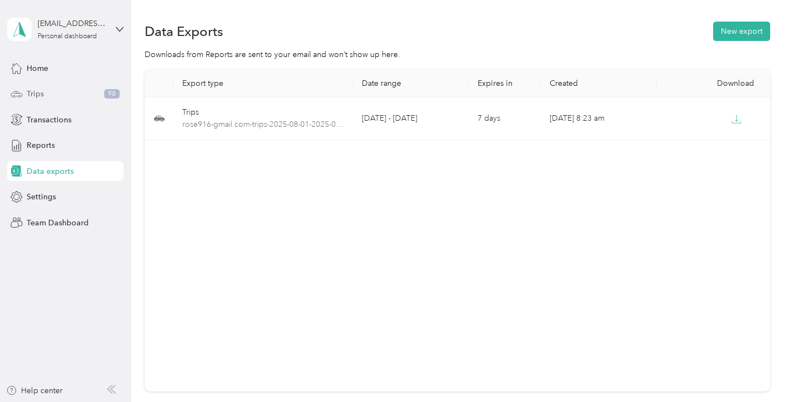
click at [86, 91] on div "Trips 98" at bounding box center [65, 94] width 116 height 20
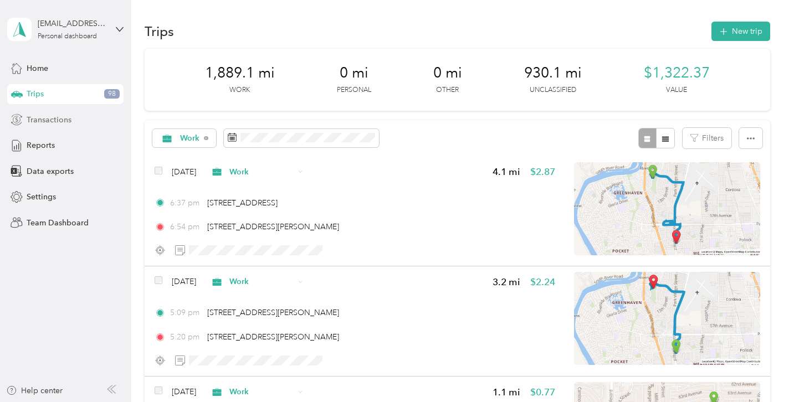
click at [81, 115] on div "Transactions" at bounding box center [65, 120] width 116 height 20
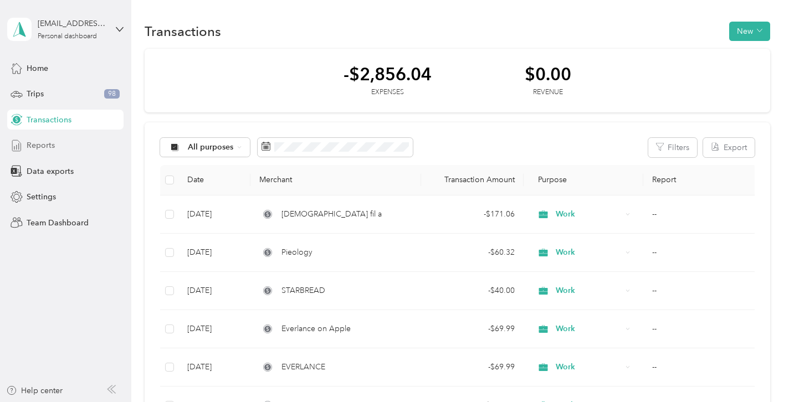
click at [75, 142] on div "Reports" at bounding box center [65, 146] width 116 height 20
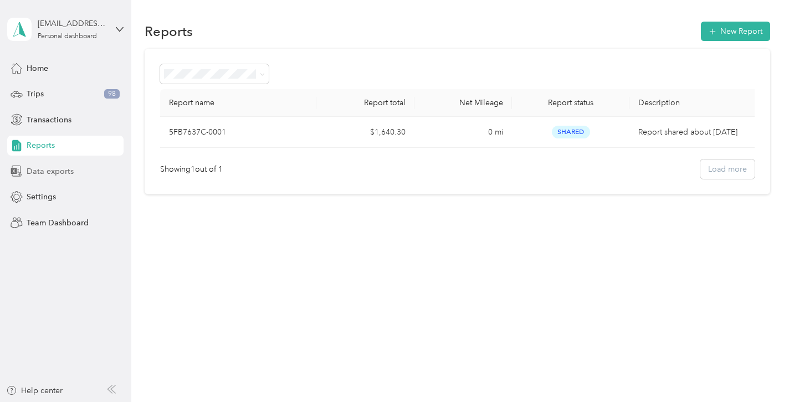
click at [71, 169] on span "Data exports" at bounding box center [50, 172] width 47 height 12
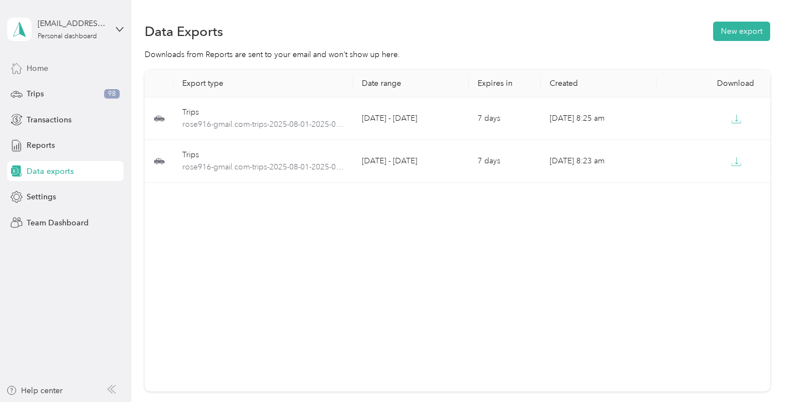
click at [84, 72] on div "Home" at bounding box center [65, 68] width 116 height 20
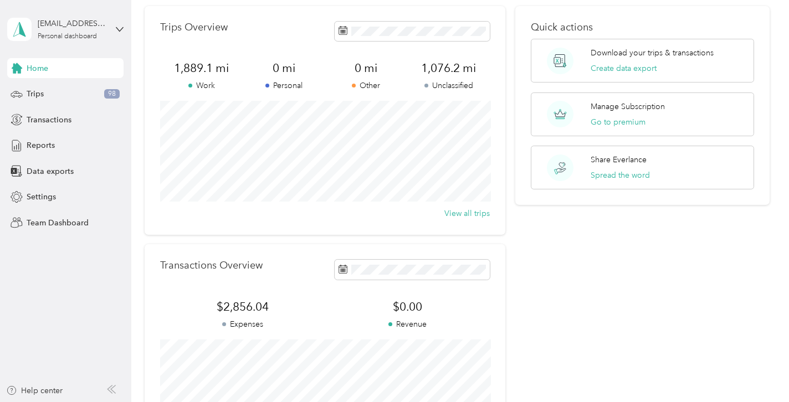
scroll to position [43, 0]
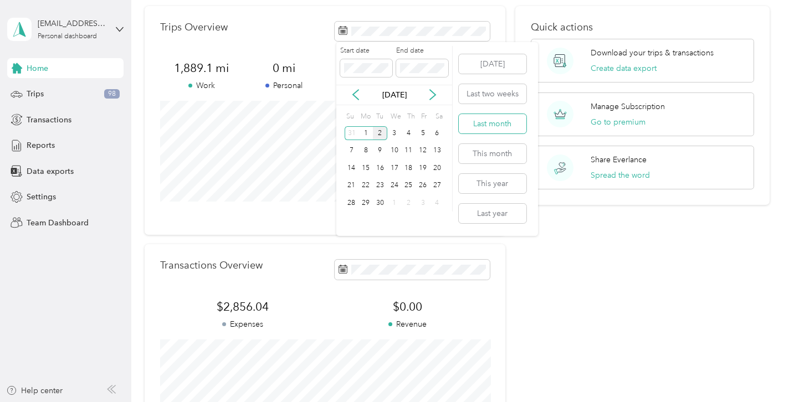
click at [486, 126] on button "Last month" at bounding box center [493, 123] width 68 height 19
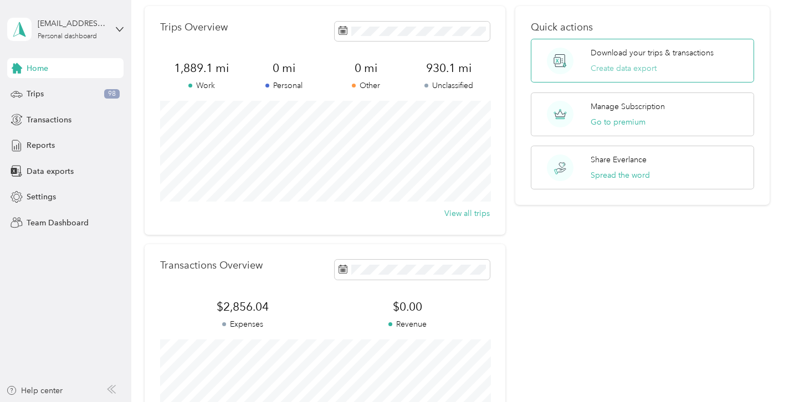
click at [648, 73] on button "Create data export" at bounding box center [623, 69] width 66 height 12
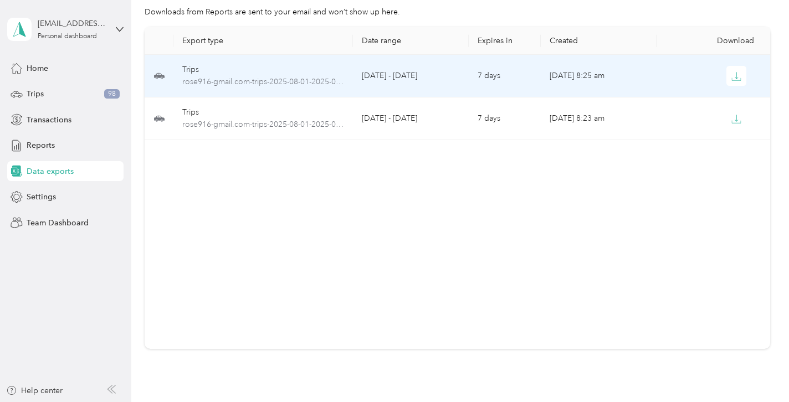
click at [711, 71] on div at bounding box center [714, 76] width 98 height 20
click at [737, 76] on icon "button" at bounding box center [735, 75] width 3 height 7
